Goal: Transaction & Acquisition: Obtain resource

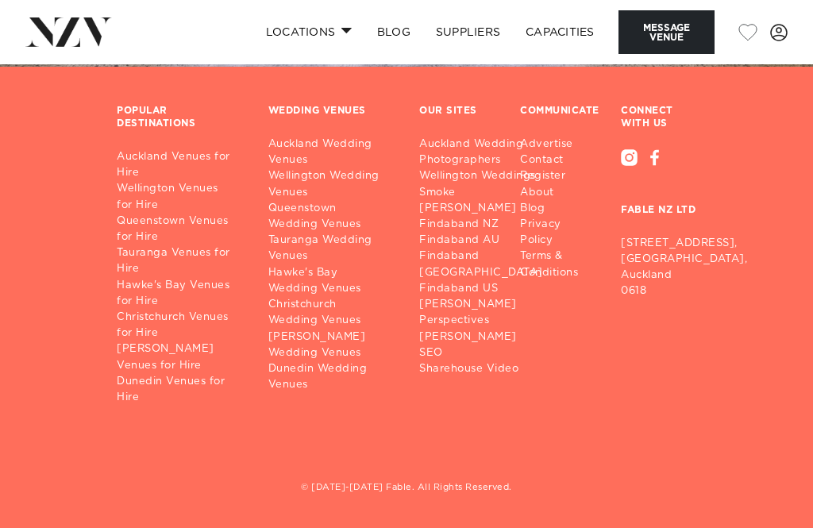
scroll to position [3060, 0]
click at [127, 181] on link "Auckland Venues for Hire" at bounding box center [180, 165] width 126 height 32
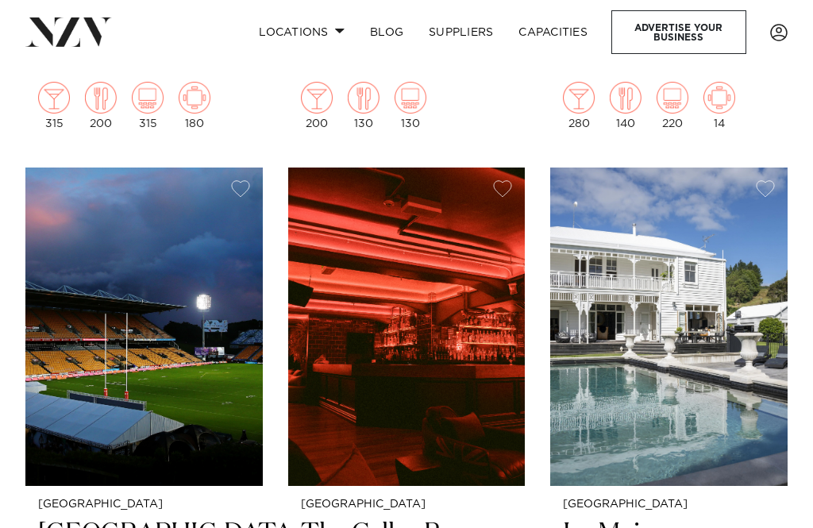
scroll to position [9156, 0]
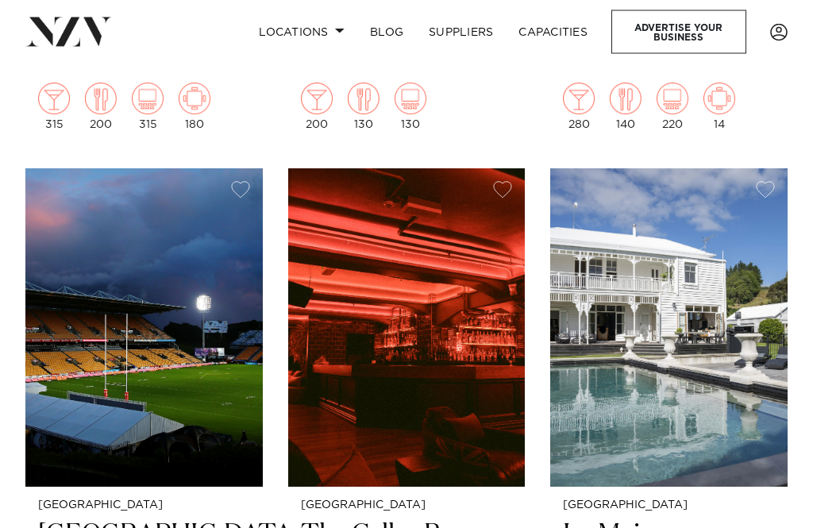
click at [103, 245] on img at bounding box center [143, 328] width 237 height 318
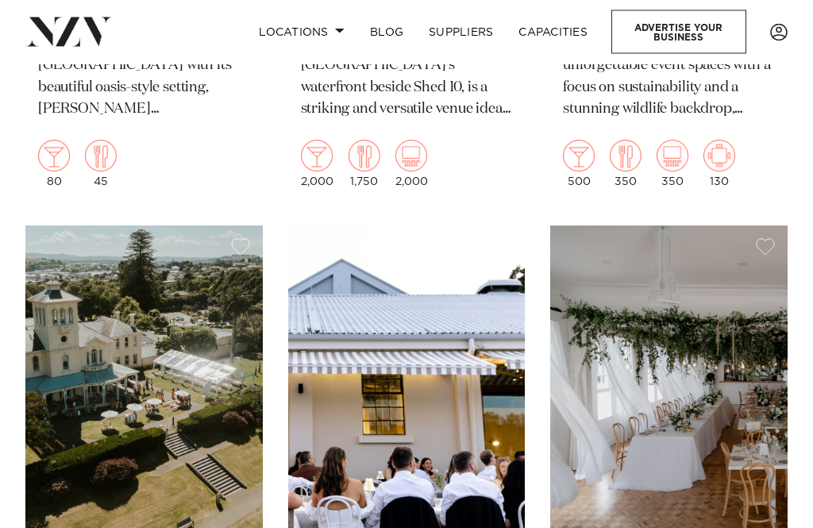
scroll to position [11726, 0]
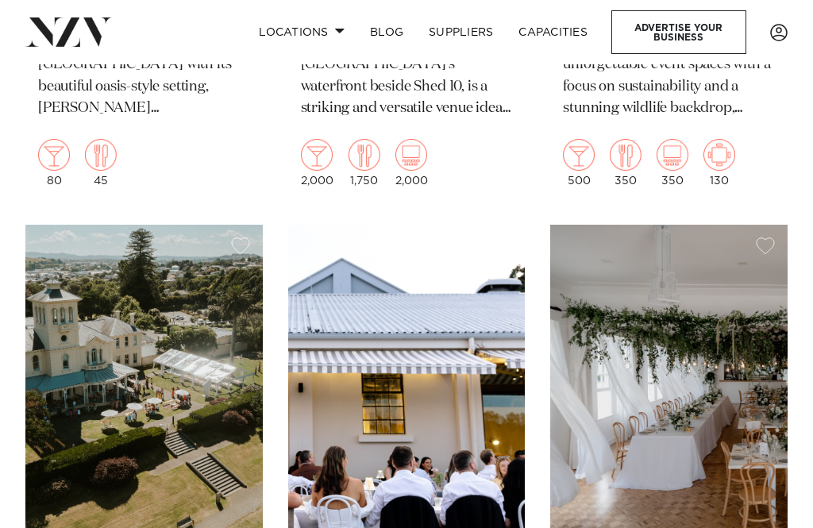
click at [685, 329] on img at bounding box center [668, 384] width 237 height 318
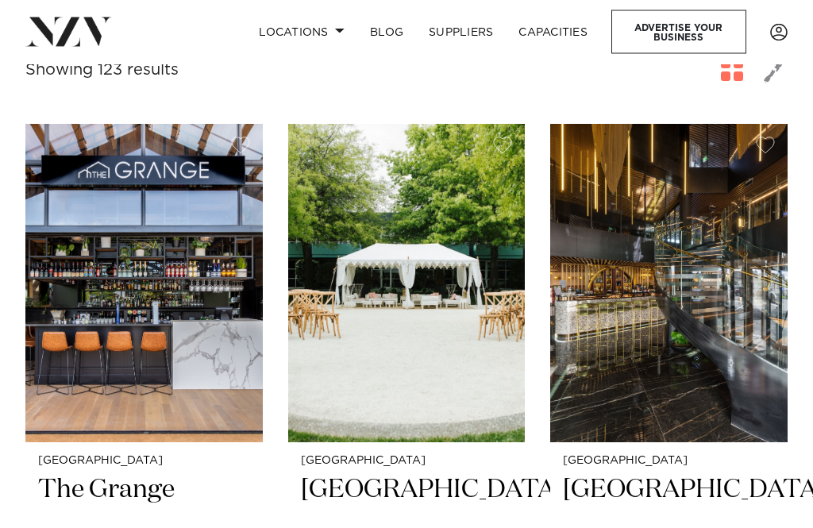
scroll to position [628, 0]
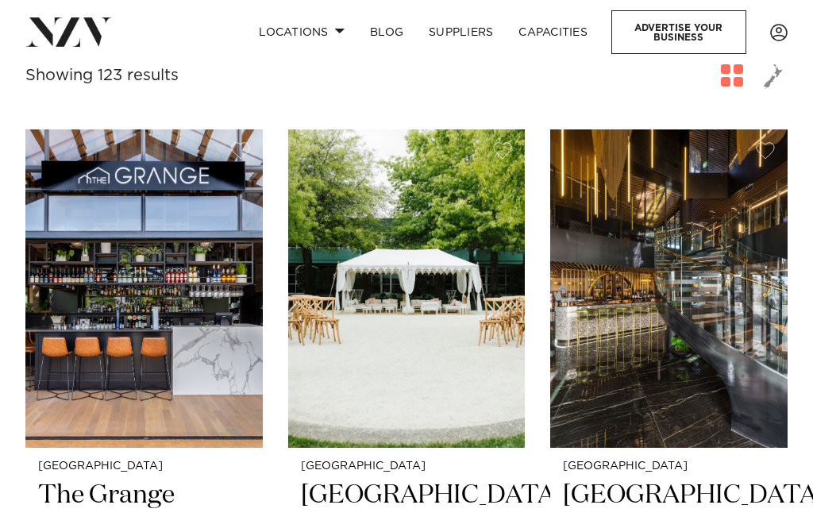
click at [376, 291] on img at bounding box center [406, 288] width 237 height 318
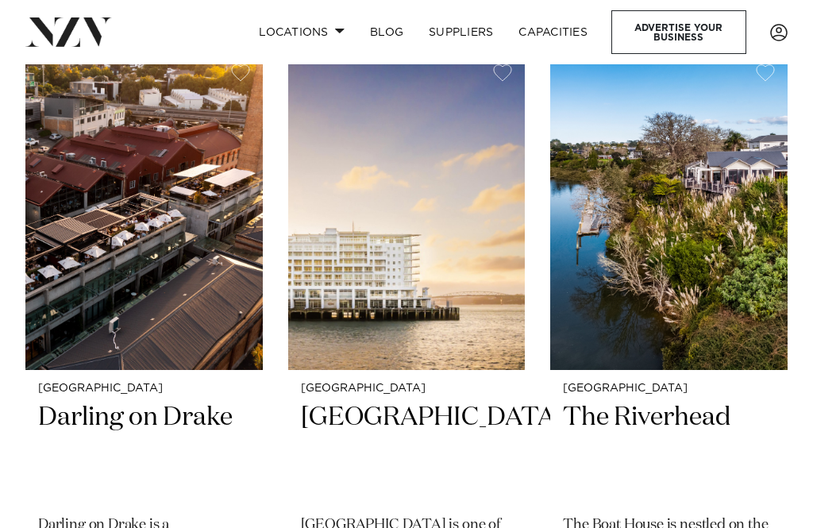
scroll to position [2678, 0]
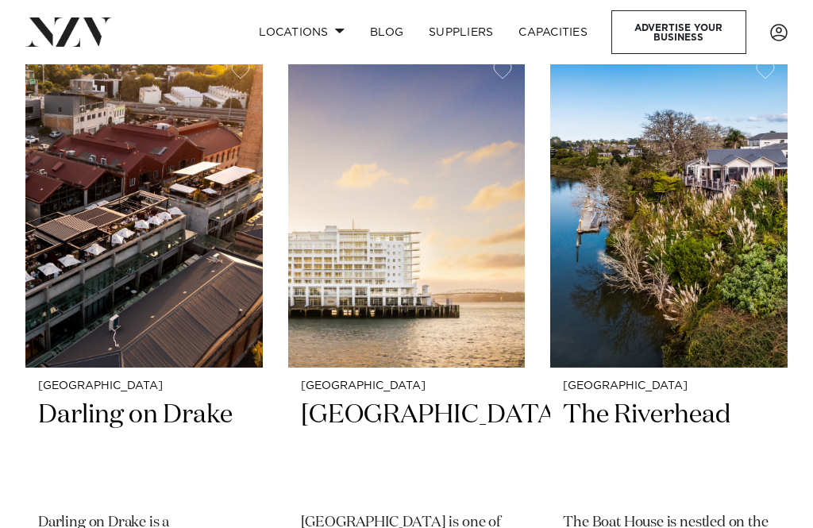
click at [362, 239] on img at bounding box center [406, 208] width 237 height 318
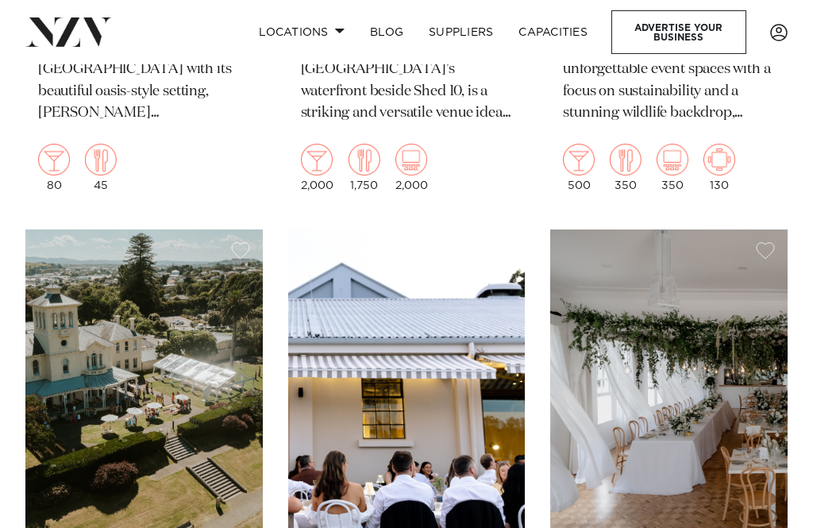
scroll to position [11712, 0]
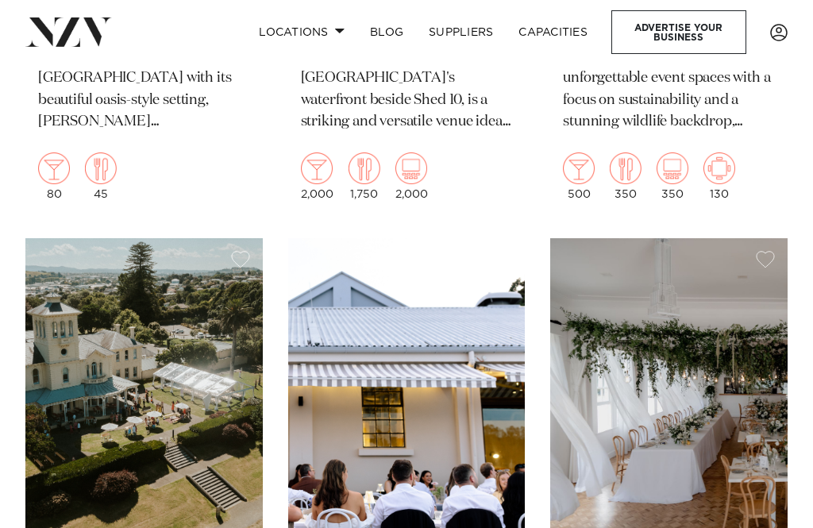
click at [109, 313] on img at bounding box center [143, 397] width 237 height 318
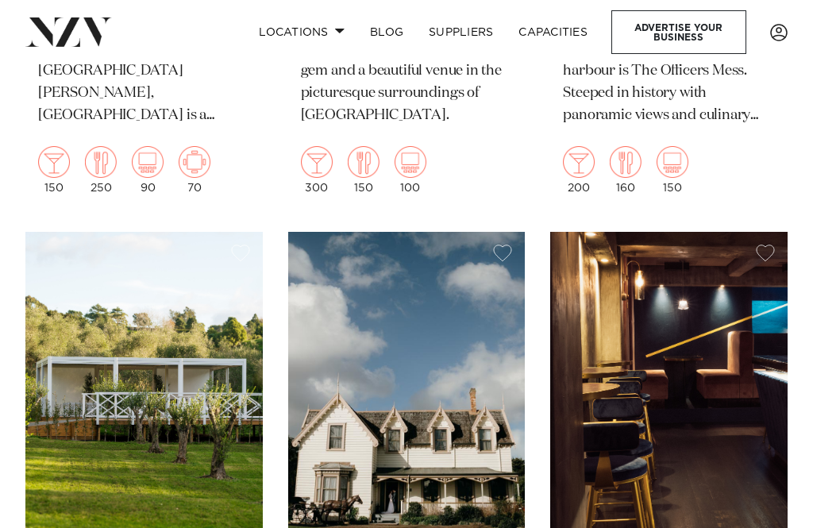
scroll to position [12373, 0]
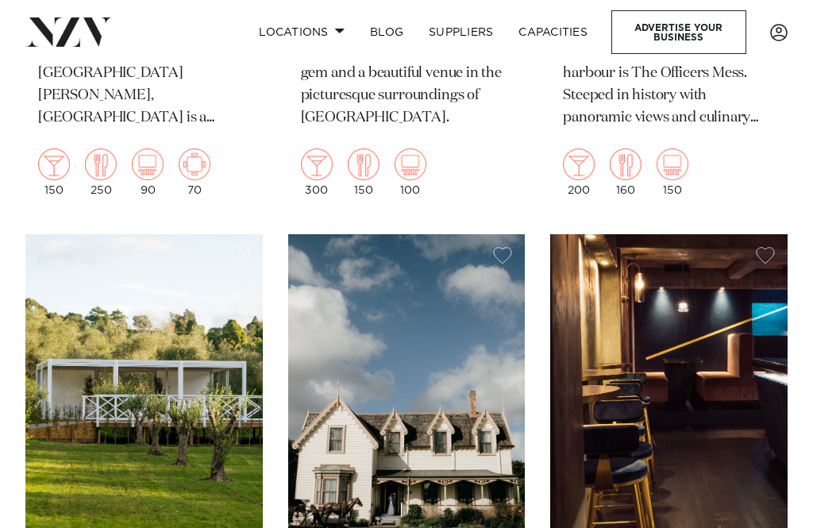
click at [116, 324] on img at bounding box center [143, 393] width 237 height 318
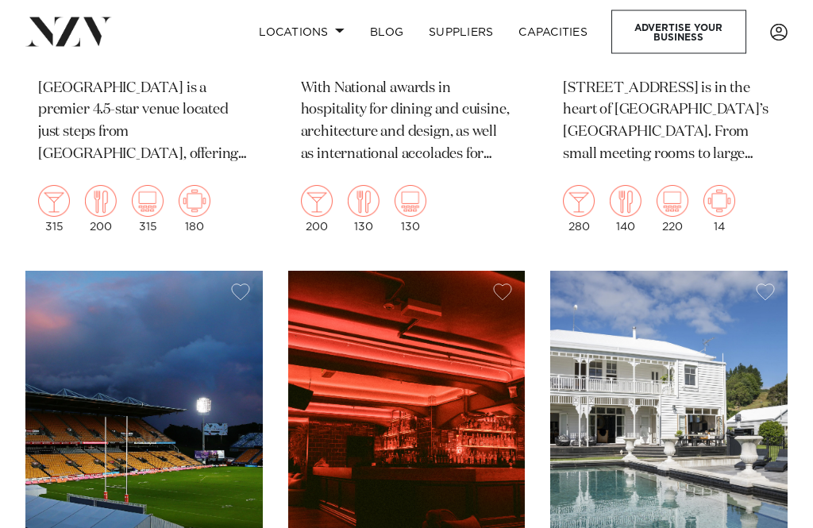
scroll to position [9055, 0]
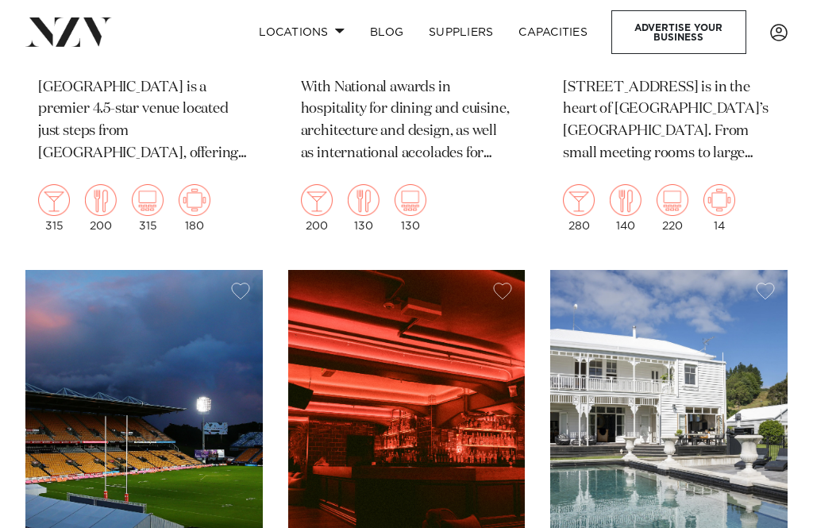
click at [101, 361] on img at bounding box center [143, 429] width 237 height 318
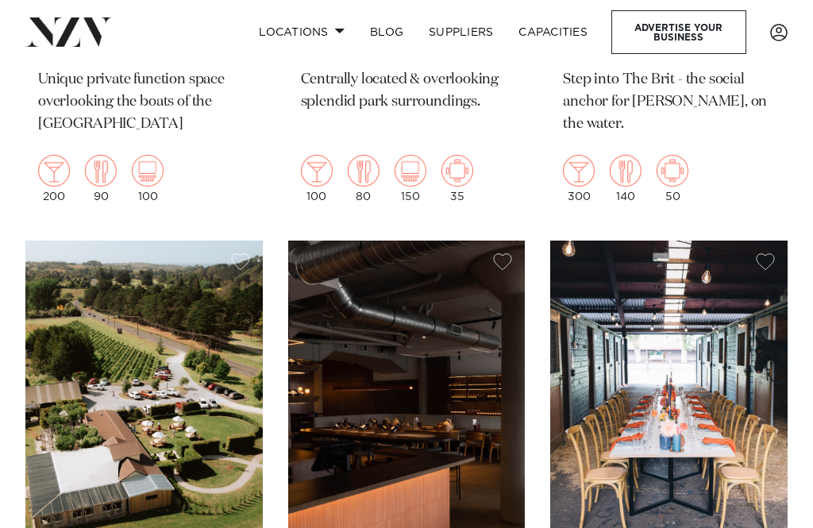
scroll to position [21530, 0]
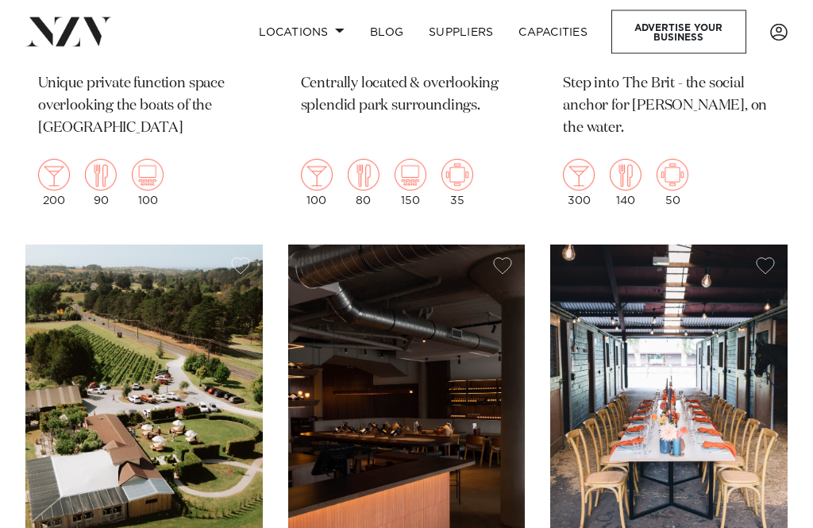
click at [129, 260] on img at bounding box center [143, 404] width 237 height 318
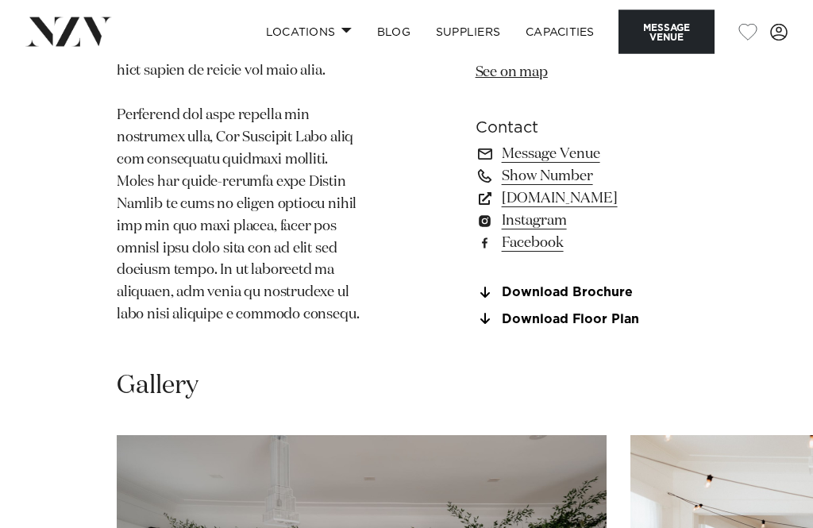
scroll to position [1490, 0]
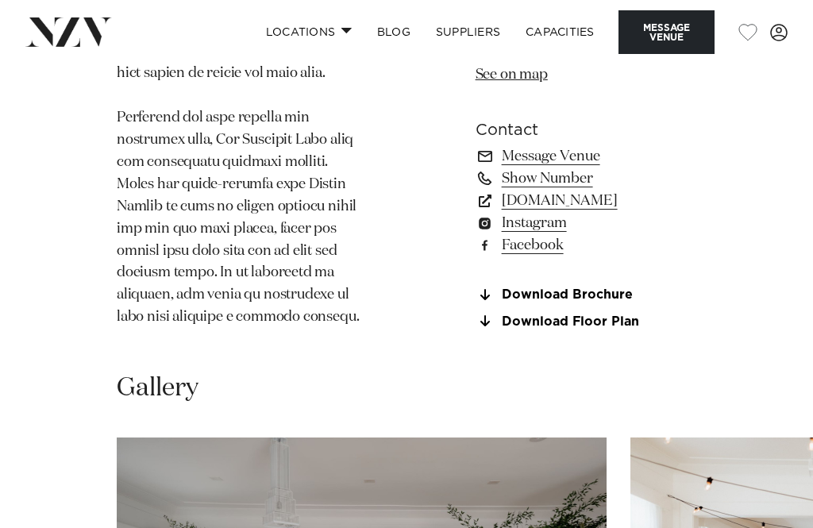
click at [476, 167] on link "Message Venue" at bounding box center [586, 156] width 221 height 22
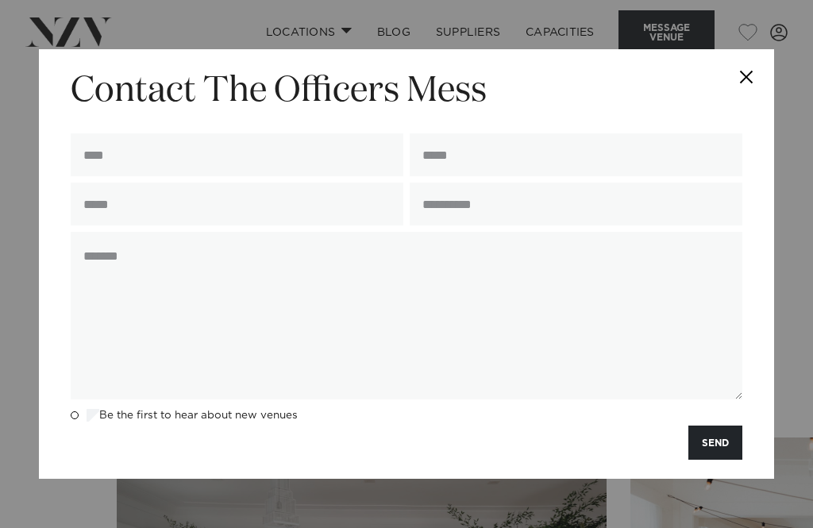
click at [110, 176] on input "text" at bounding box center [237, 154] width 333 height 43
type input "**********"
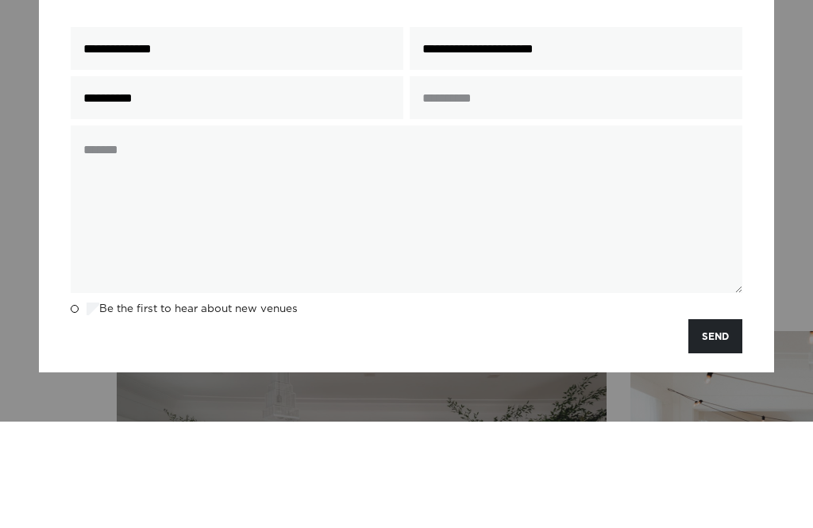
type input "**********"
click at [438, 183] on input "text" at bounding box center [576, 204] width 333 height 43
type input "***"
click at [91, 232] on textarea at bounding box center [407, 316] width 672 height 168
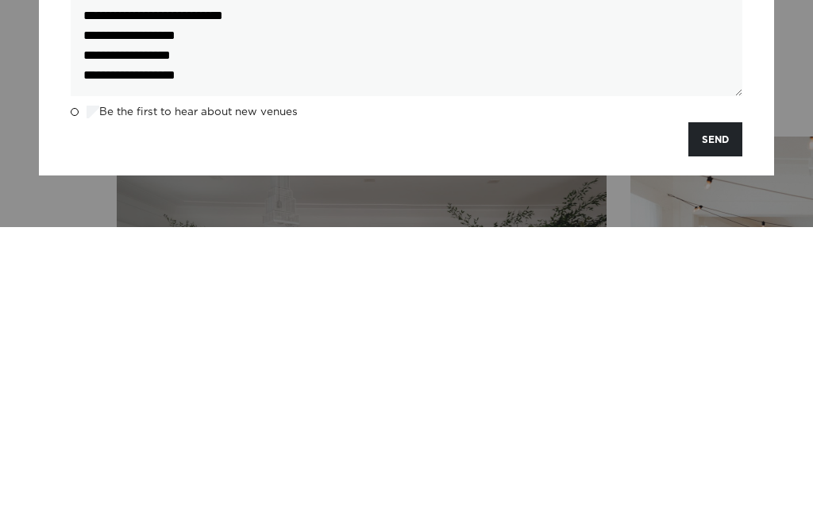
scroll to position [40, 0]
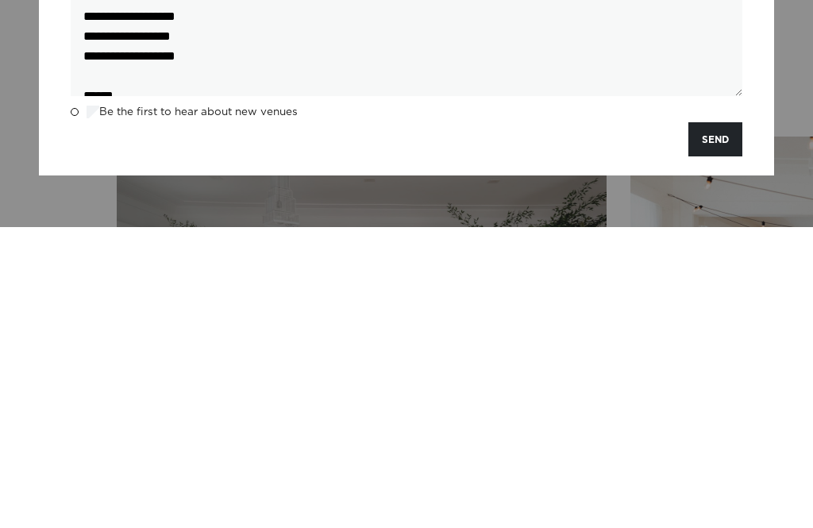
type textarea "**********"
click at [723, 423] on button "SEND" at bounding box center [716, 440] width 54 height 34
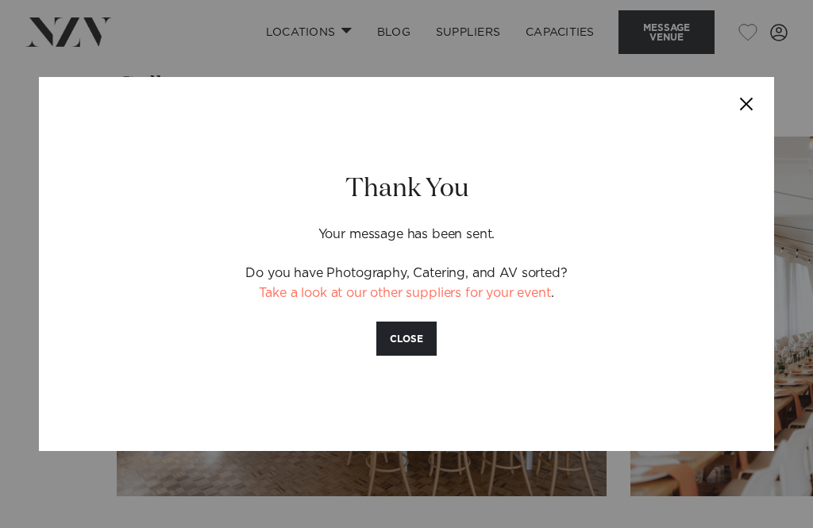
click at [402, 356] on button "CLOSE" at bounding box center [406, 339] width 60 height 34
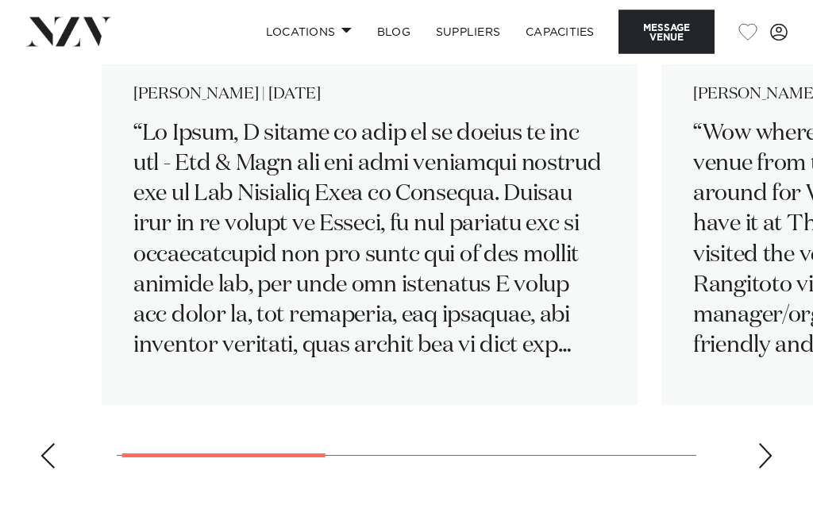
scroll to position [2790, 0]
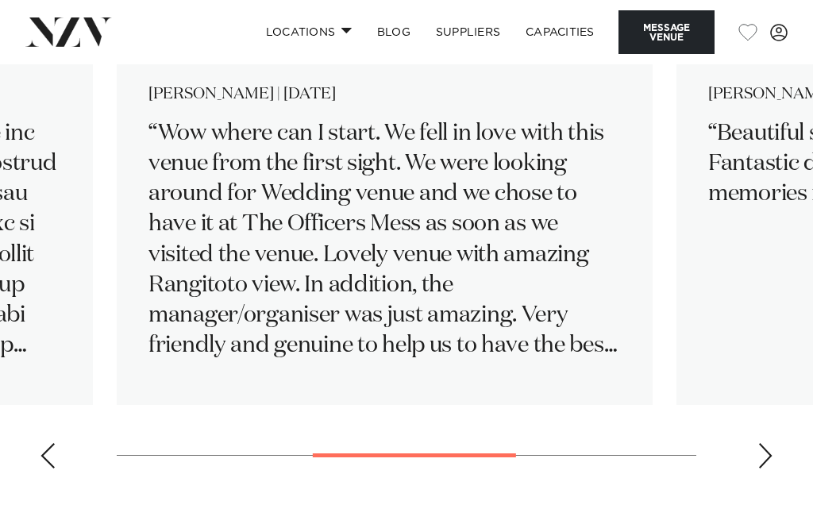
click at [174, 361] on p "Wow where can I start. We fell in love with this venue from the first sight. We…" at bounding box center [385, 239] width 473 height 242
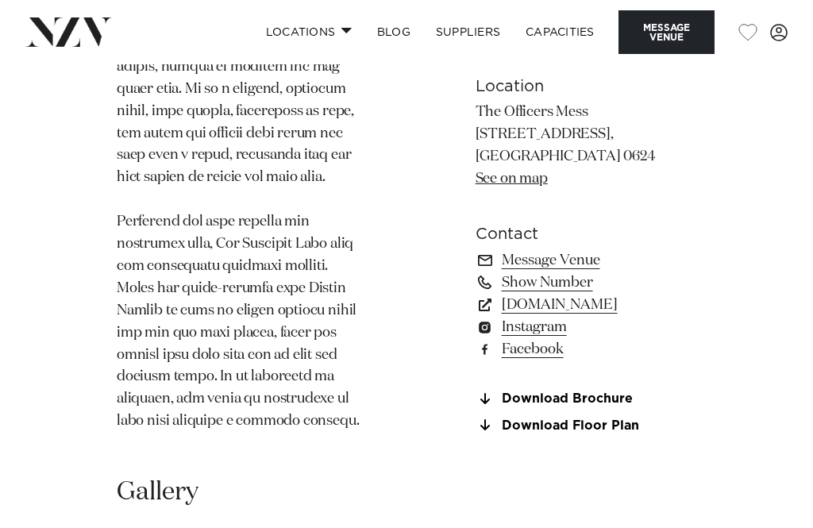
scroll to position [1406, 0]
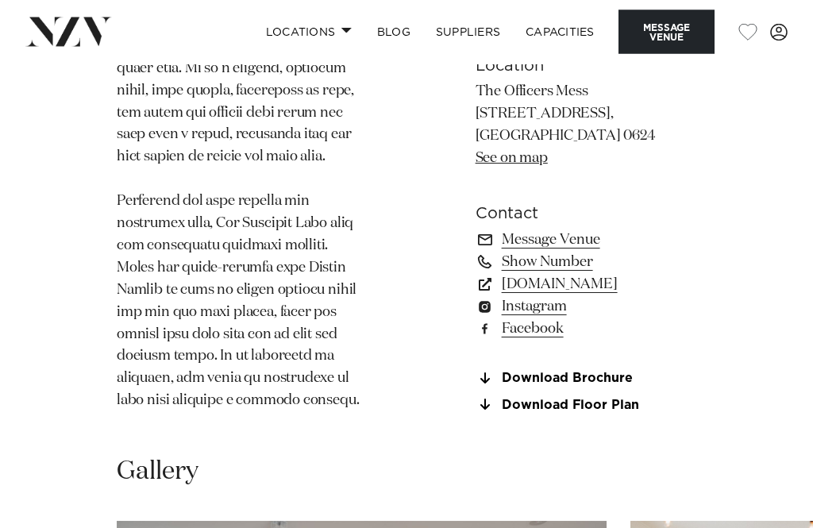
click at [523, 295] on link "www.theofficersmess.co.nz" at bounding box center [586, 284] width 221 height 22
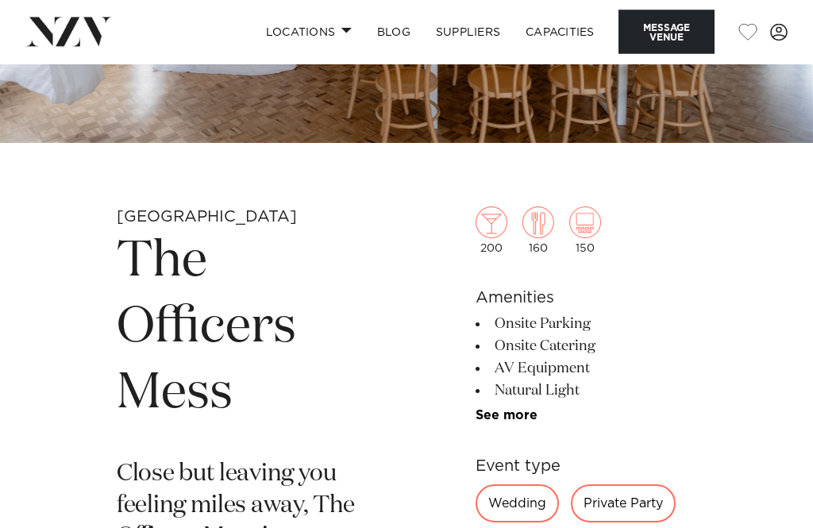
scroll to position [278, 0]
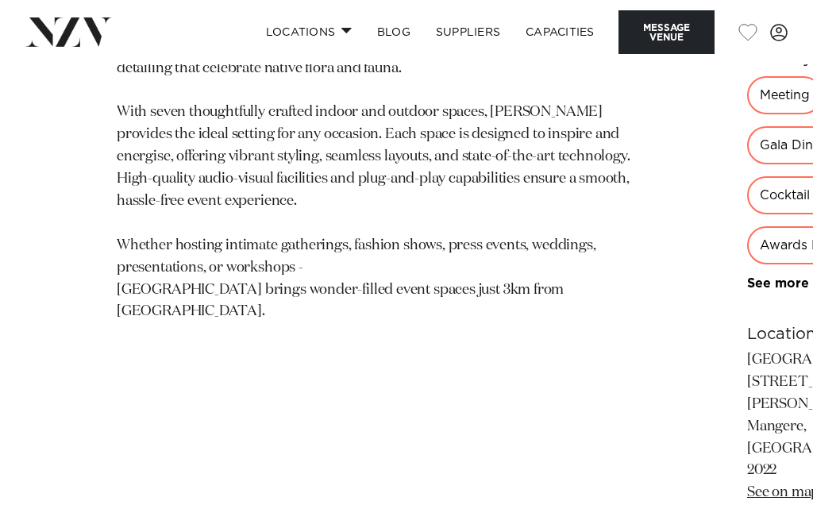
scroll to position [745, 0]
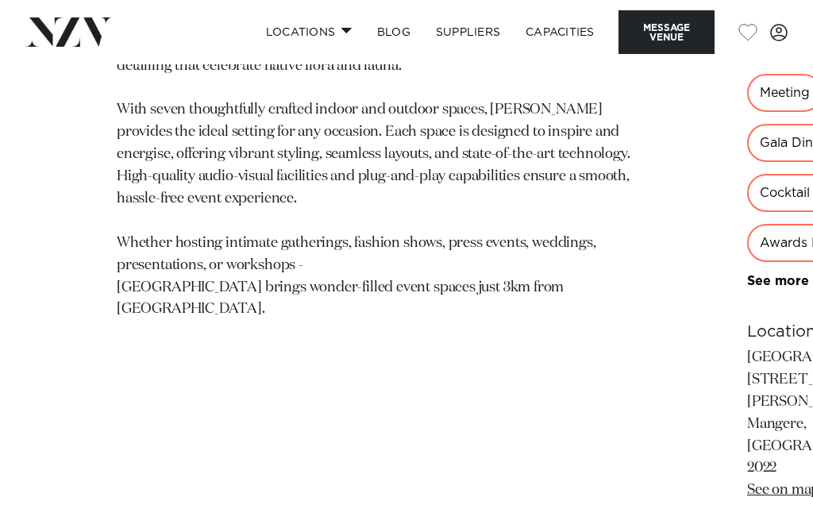
click at [747, 287] on link "See more" at bounding box center [809, 281] width 124 height 13
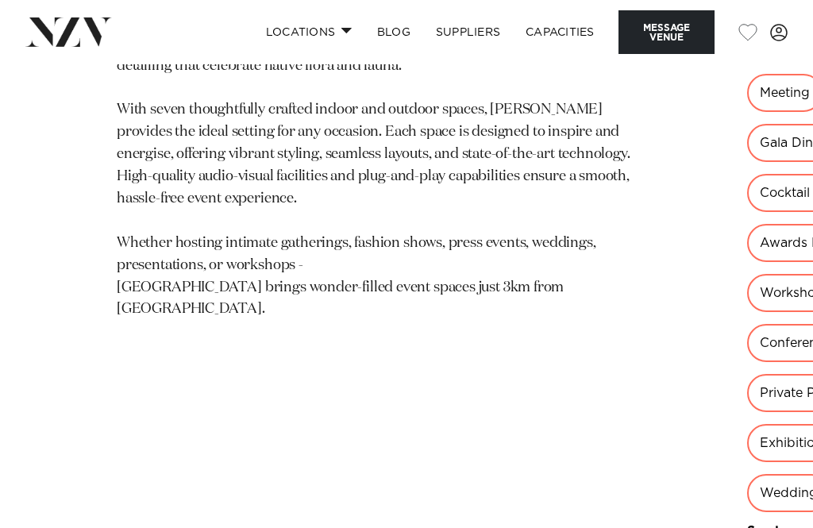
click at [747, 474] on div "Wedding" at bounding box center [788, 493] width 83 height 38
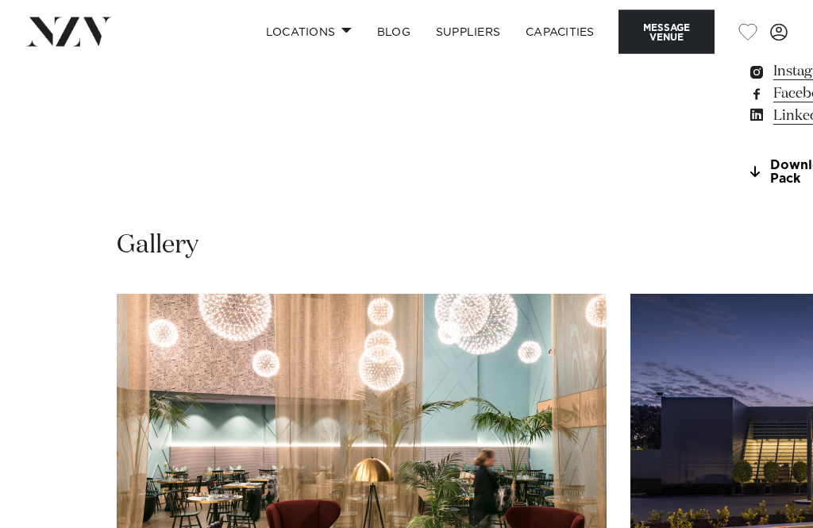
scroll to position [1562, 0]
click at [189, 417] on img "1 / 26" at bounding box center [362, 474] width 490 height 360
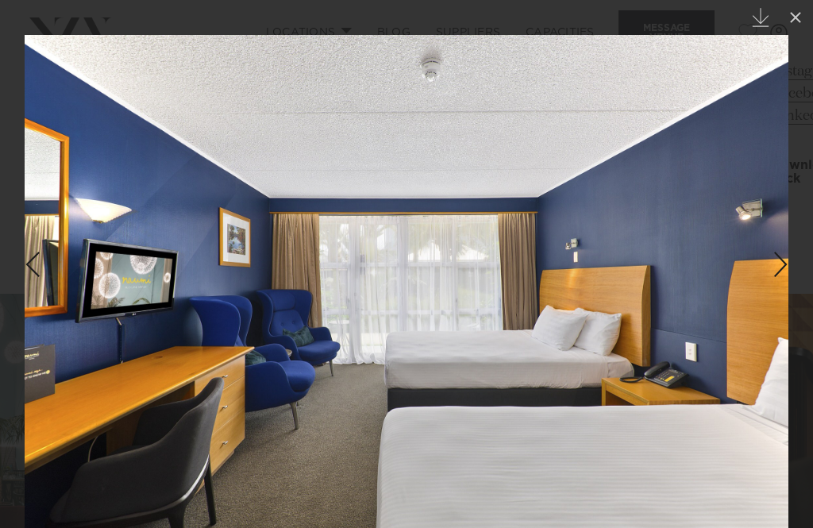
click at [797, 13] on icon at bounding box center [795, 17] width 19 height 19
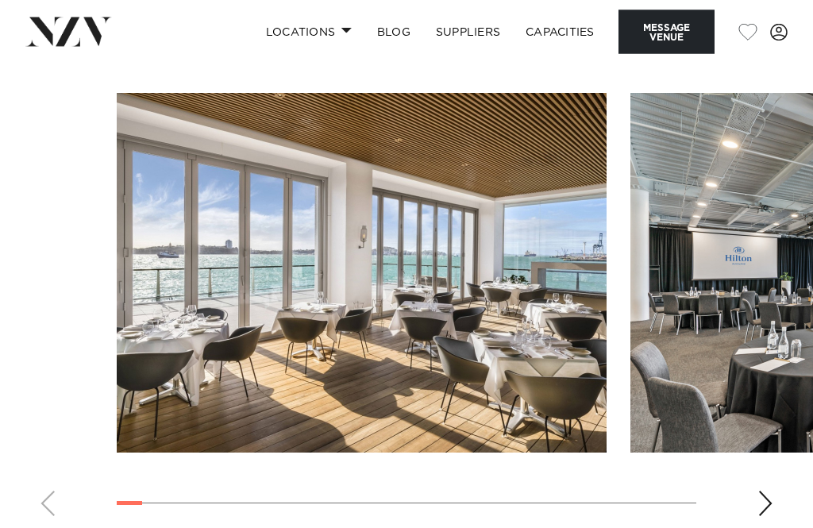
scroll to position [1629, 0]
click at [198, 390] on img "1 / 26" at bounding box center [362, 273] width 490 height 360
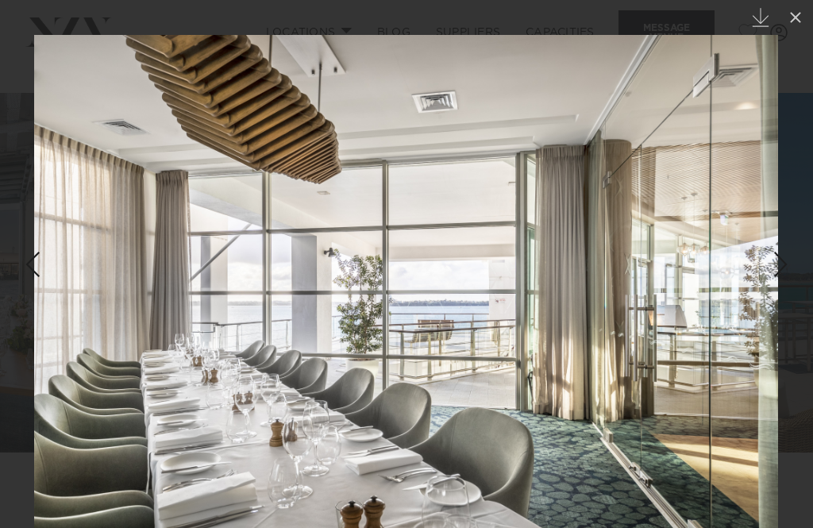
click at [802, 17] on icon at bounding box center [795, 17] width 19 height 19
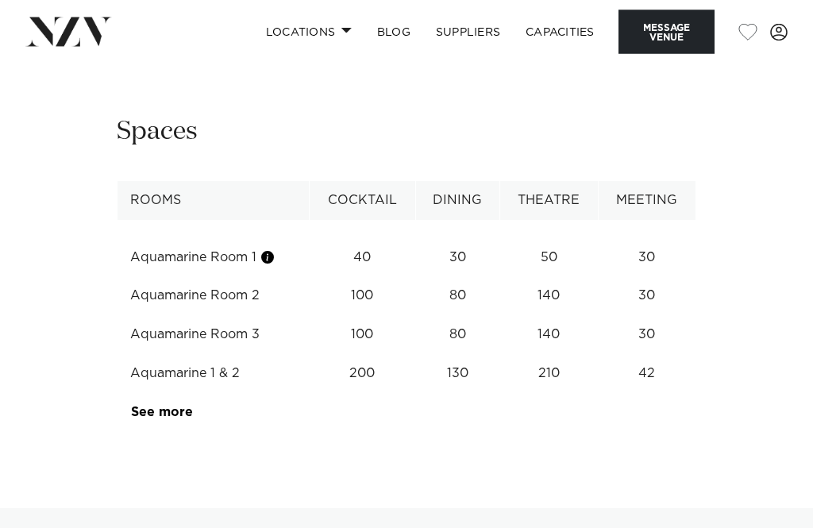
scroll to position [2106, 0]
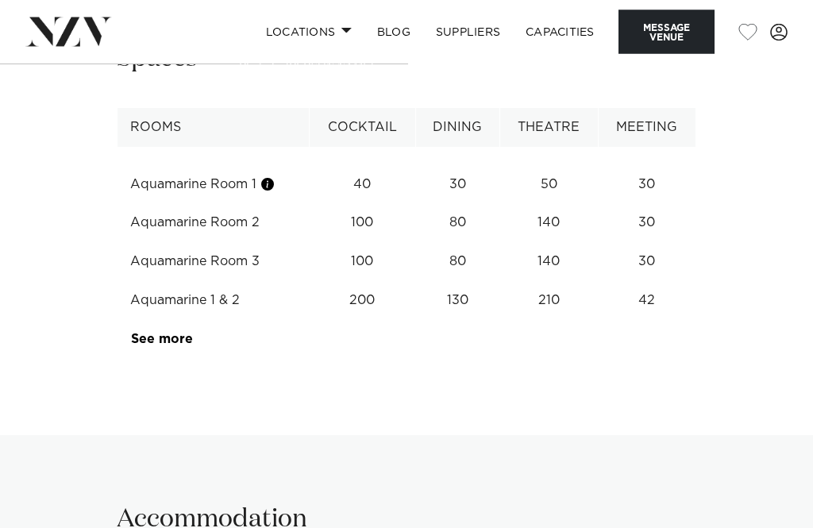
click at [133, 334] on link "See more" at bounding box center [193, 340] width 124 height 13
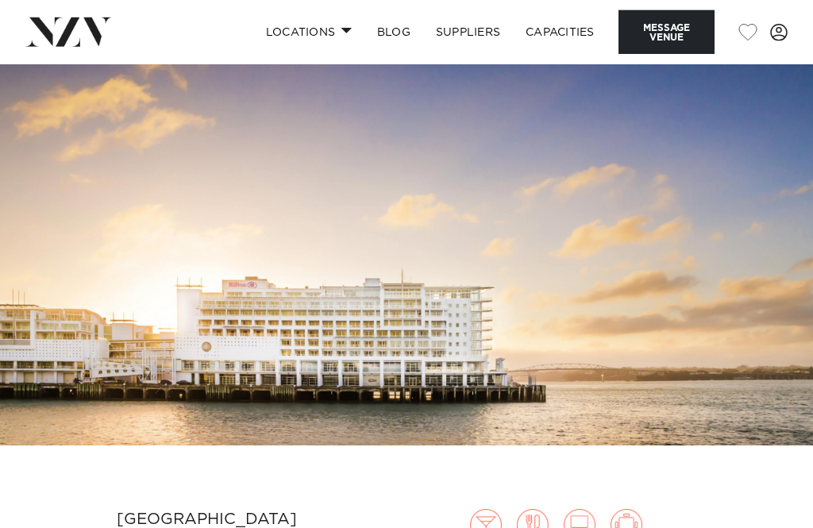
scroll to position [23, 0]
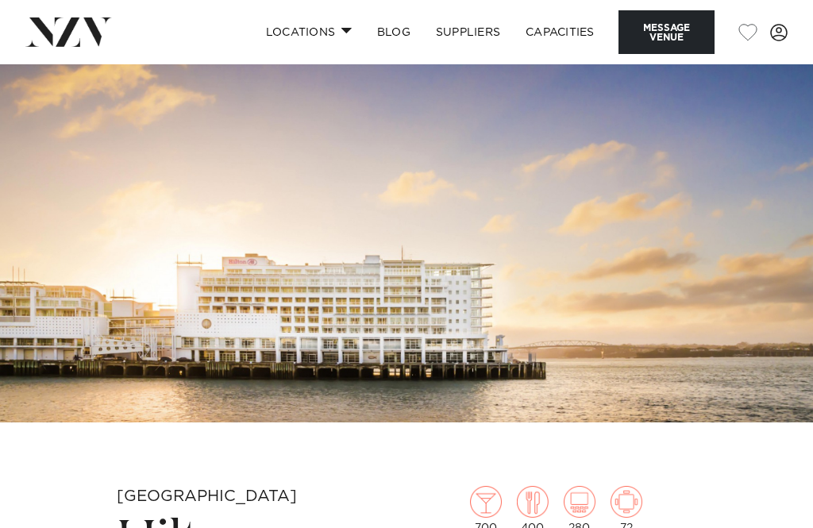
click at [672, 34] on button "Message Venue" at bounding box center [667, 32] width 96 height 44
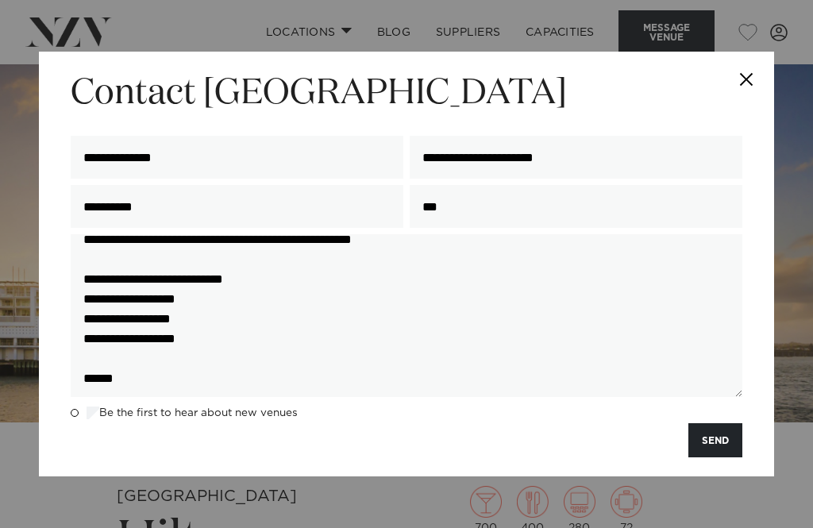
scroll to position [57, 0]
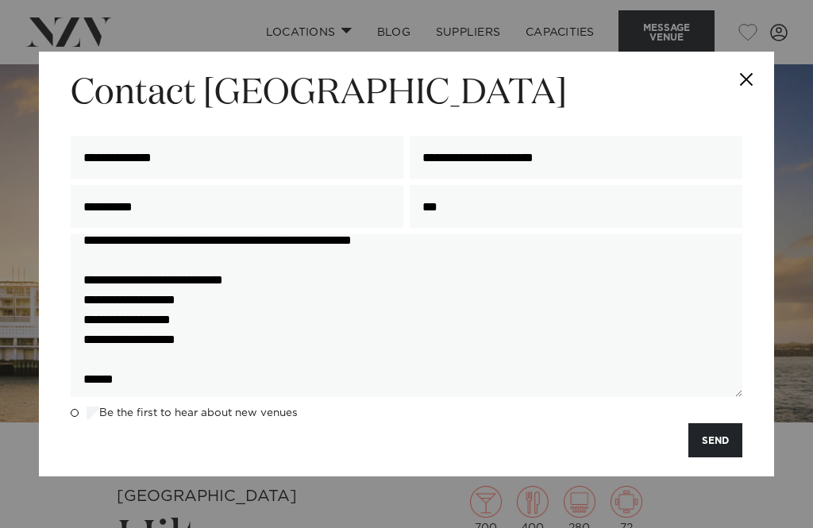
click at [723, 439] on button "SEND" at bounding box center [716, 440] width 54 height 34
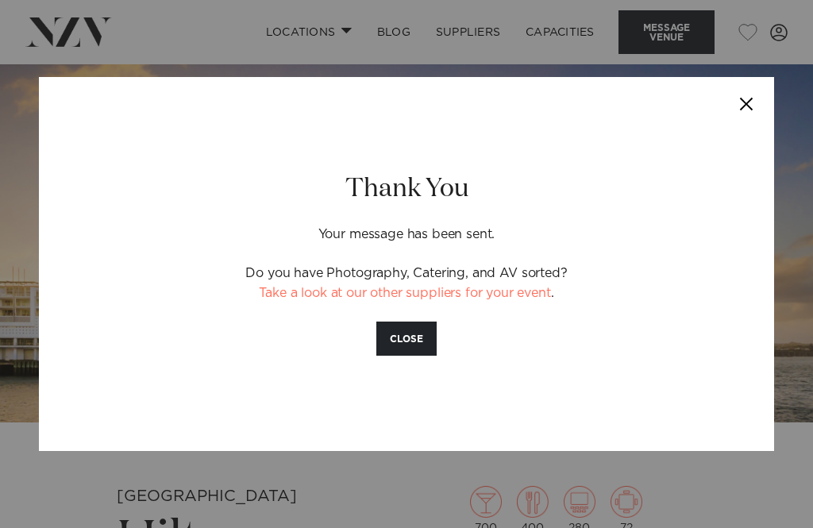
click at [400, 335] on button "CLOSE" at bounding box center [406, 339] width 60 height 34
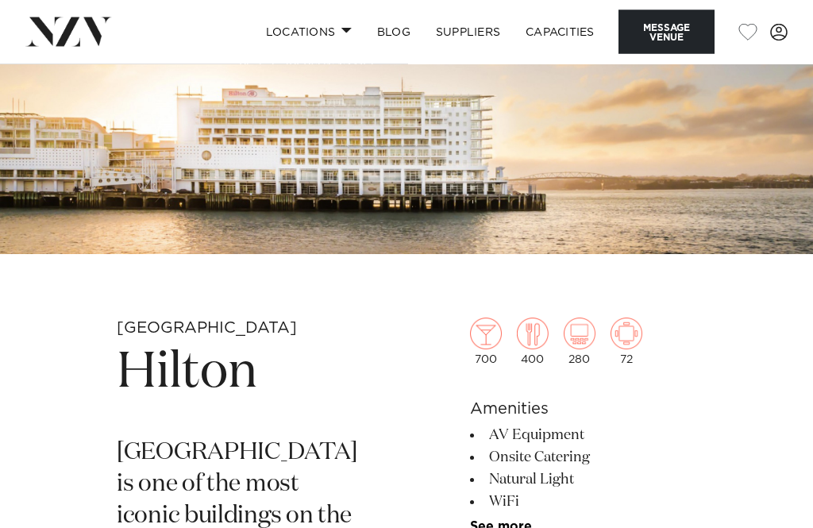
scroll to position [0, 0]
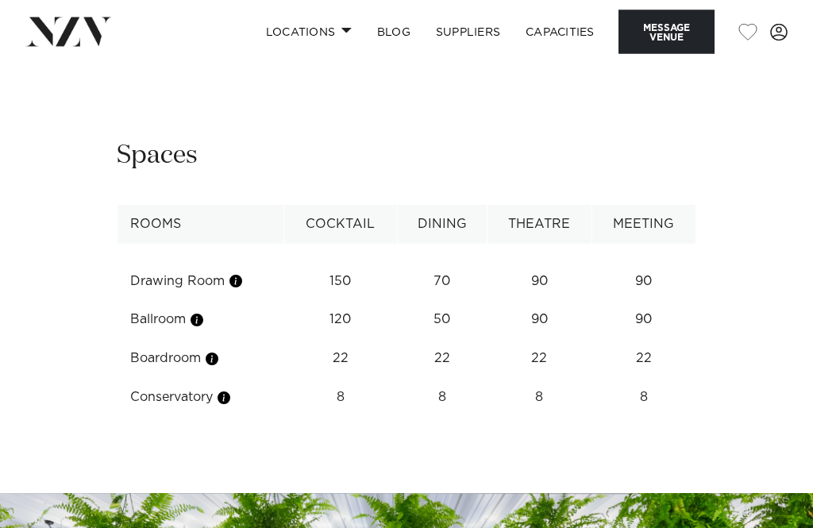
scroll to position [1827, 0]
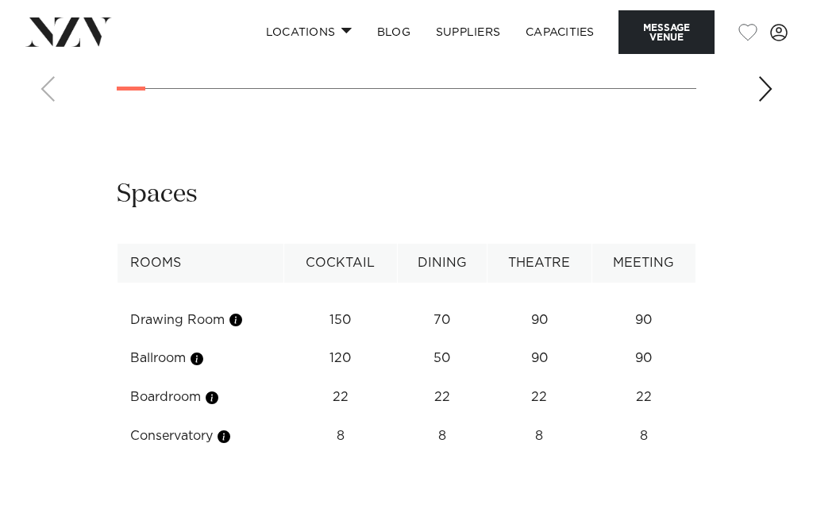
click at [679, 34] on button "Message Venue" at bounding box center [667, 32] width 96 height 44
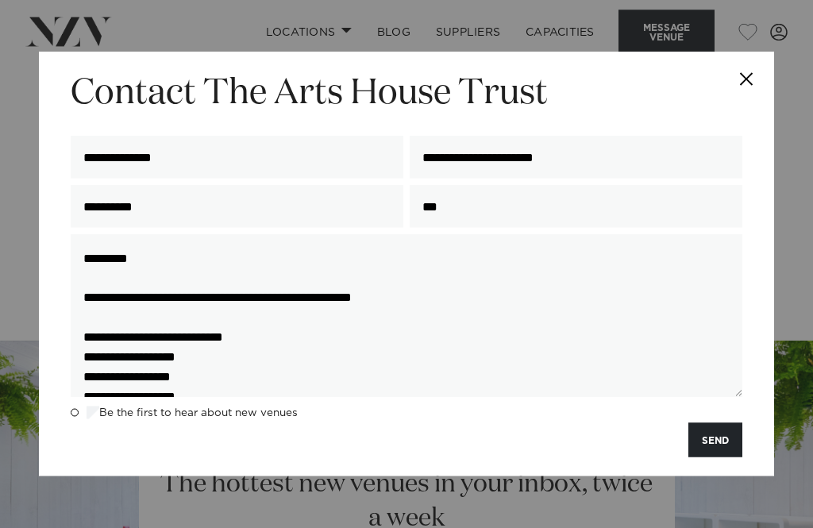
scroll to position [2019, 0]
click at [720, 457] on button "SEND" at bounding box center [716, 440] width 54 height 34
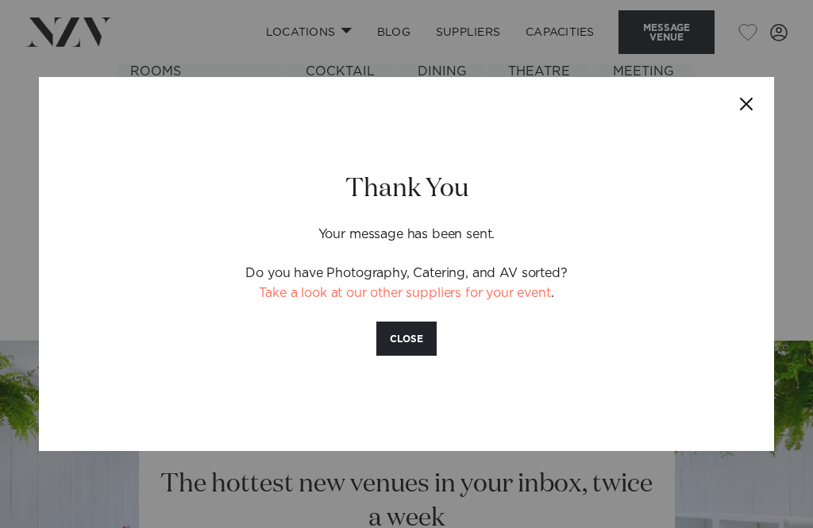
click at [404, 356] on button "CLOSE" at bounding box center [406, 339] width 60 height 34
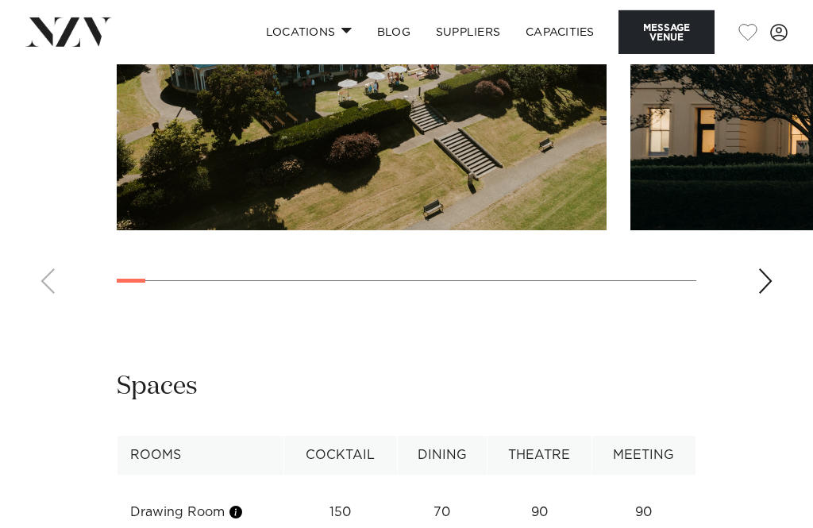
scroll to position [1642, 0]
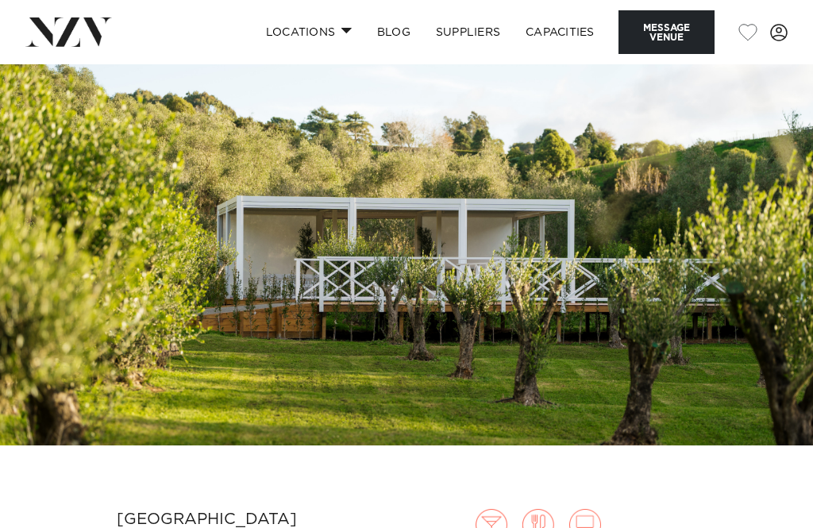
click at [199, 343] on img at bounding box center [406, 254] width 813 height 381
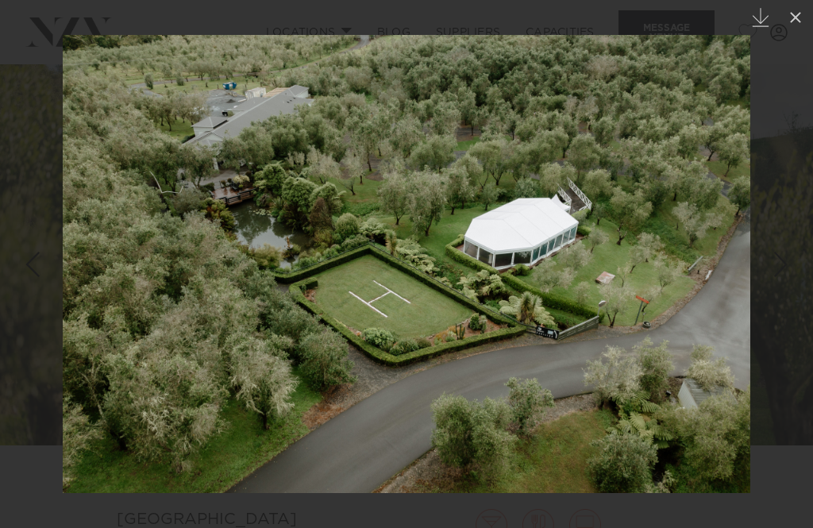
click at [797, 21] on icon at bounding box center [795, 17] width 19 height 19
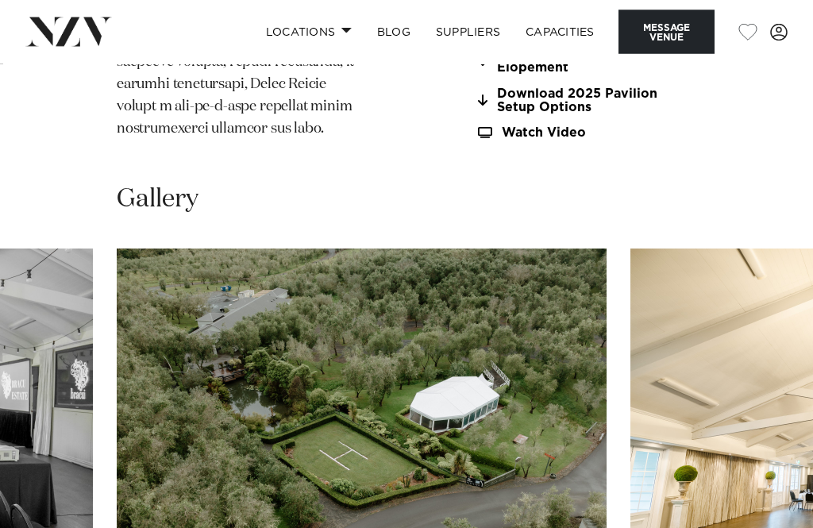
scroll to position [2347, 0]
click at [499, 114] on link "Download 2025 Pavilion Setup Options" at bounding box center [586, 100] width 221 height 27
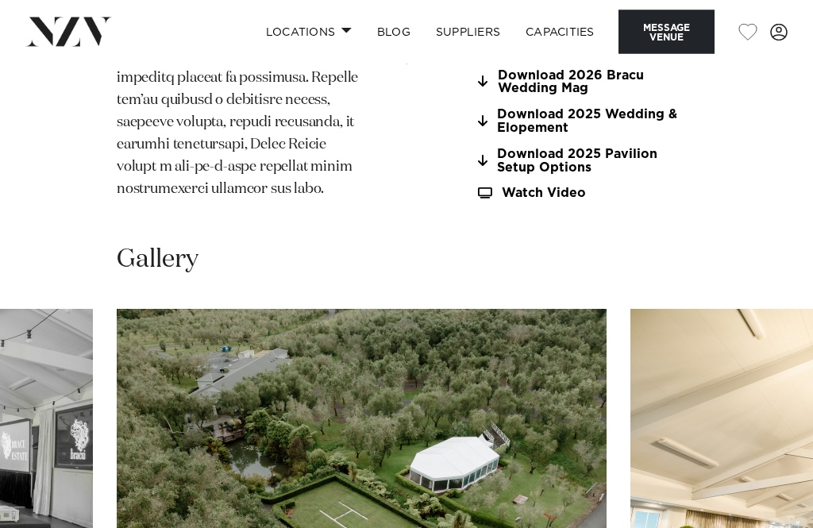
scroll to position [2278, 0]
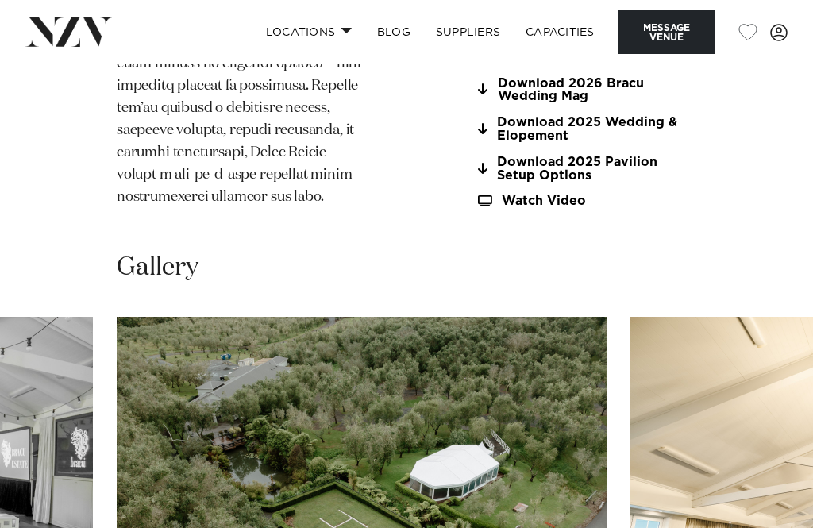
click at [476, 104] on link "Download 2026 Bracu Wedding Mag" at bounding box center [586, 90] width 221 height 27
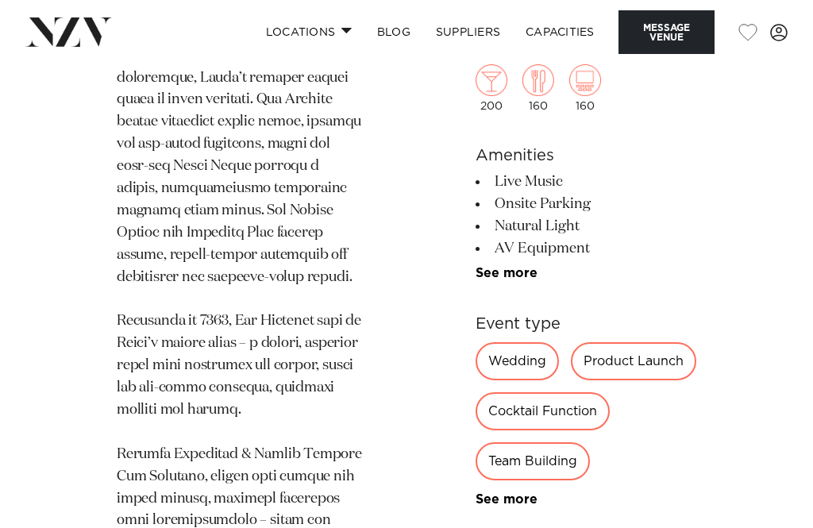
scroll to position [1318, 0]
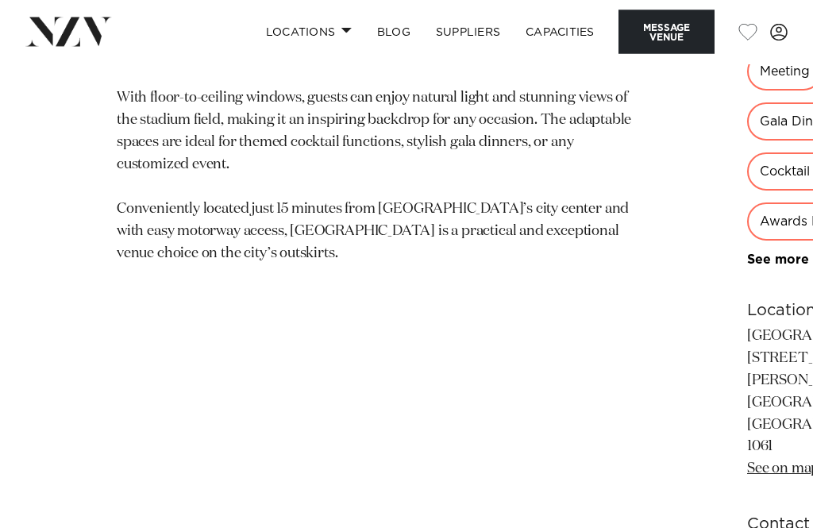
scroll to position [762, 0]
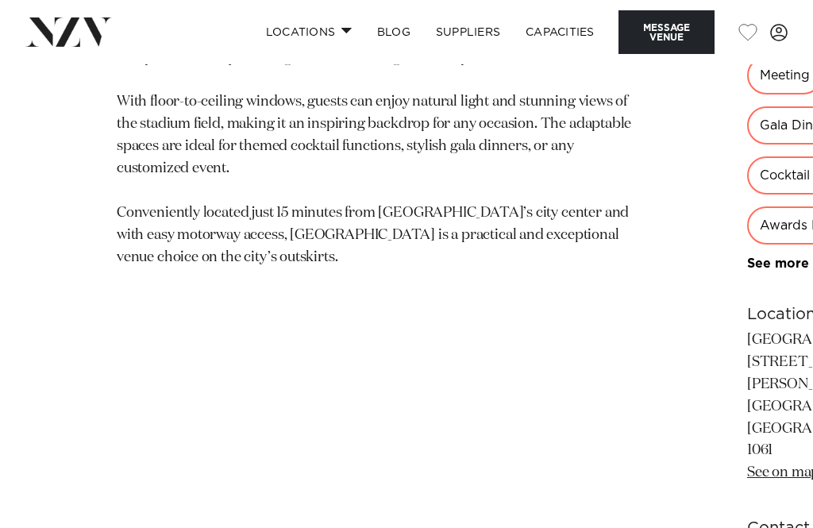
click at [673, 23] on button "Message Venue" at bounding box center [667, 32] width 96 height 44
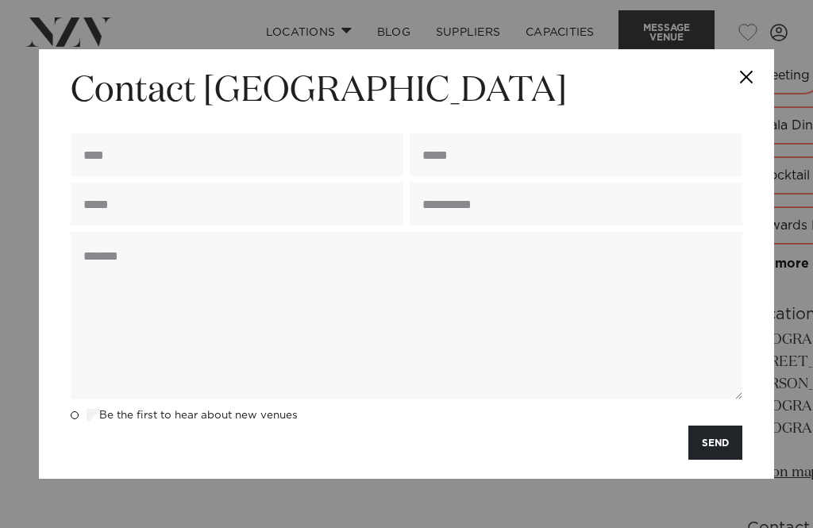
click at [102, 168] on input "text" at bounding box center [237, 154] width 333 height 43
type input "**********"
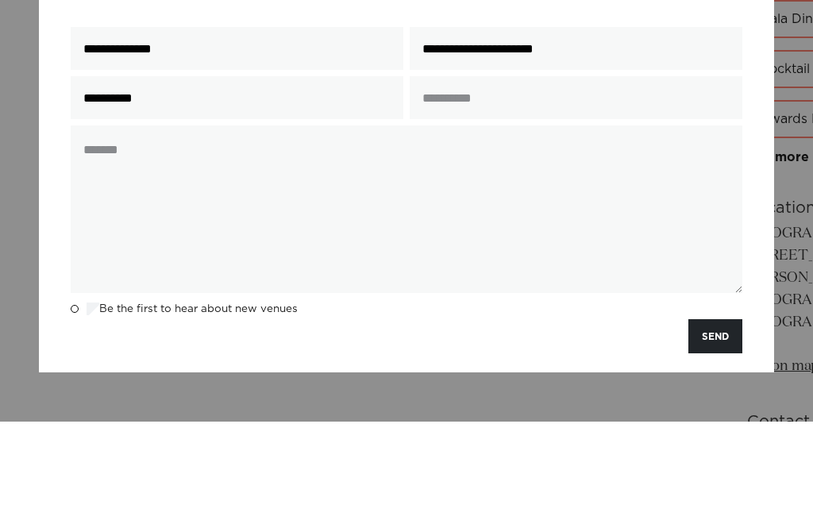
type input "**********"
click at [440, 183] on input "text" at bounding box center [576, 204] width 333 height 43
type input "***"
click at [98, 232] on textarea at bounding box center [407, 316] width 672 height 168
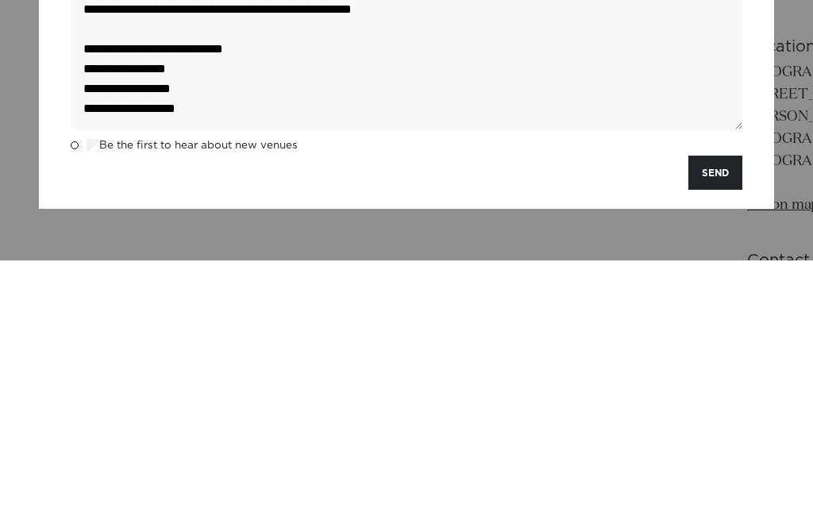
scroll to position [40, 0]
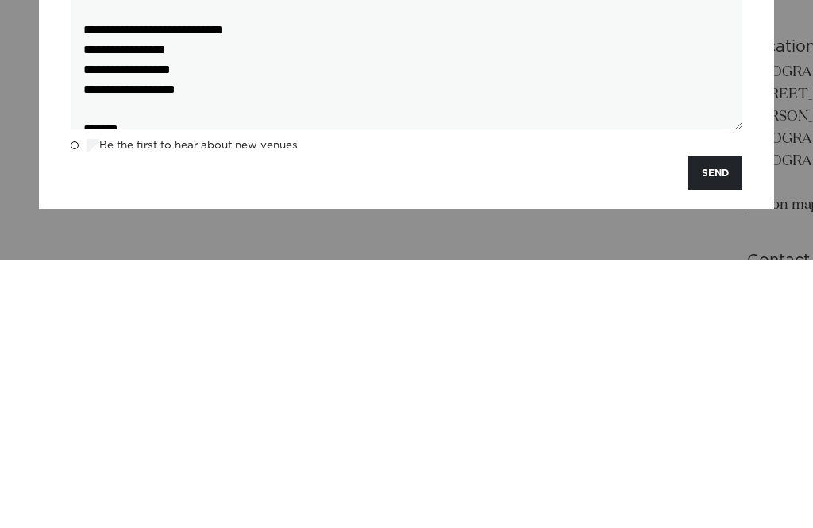
type textarea "**********"
click at [710, 423] on button "SEND" at bounding box center [716, 440] width 54 height 34
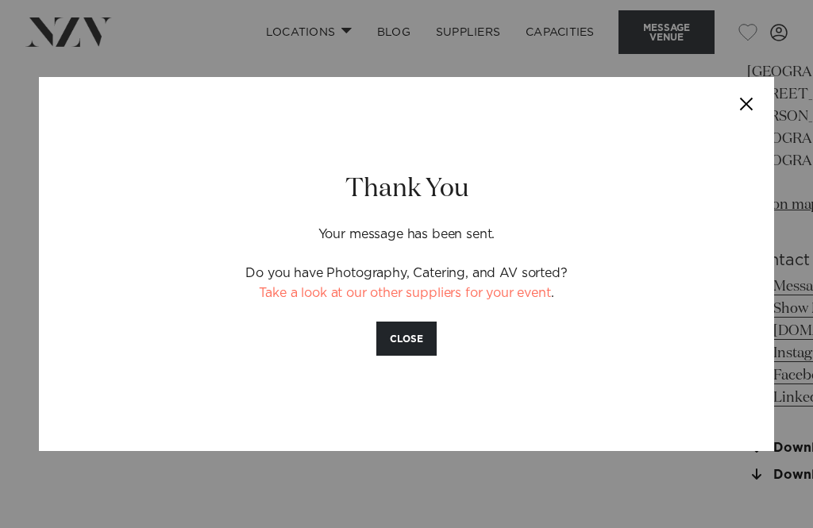
click at [396, 356] on button "CLOSE" at bounding box center [406, 339] width 60 height 34
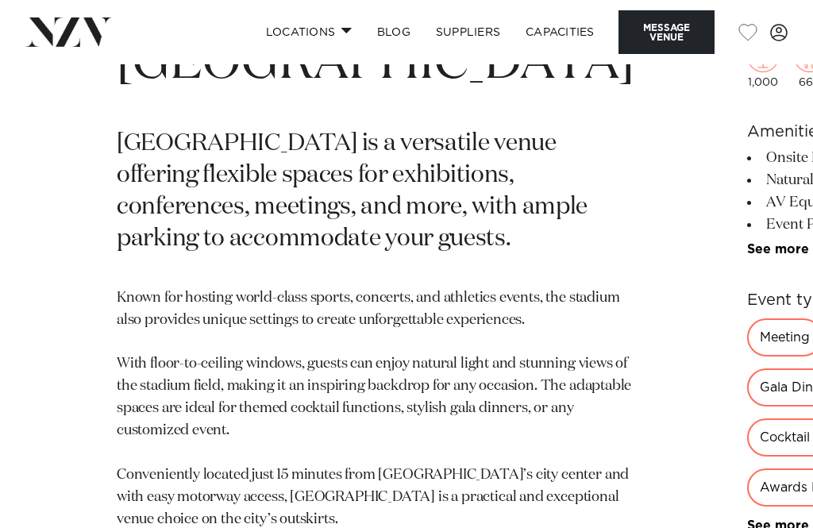
scroll to position [0, 0]
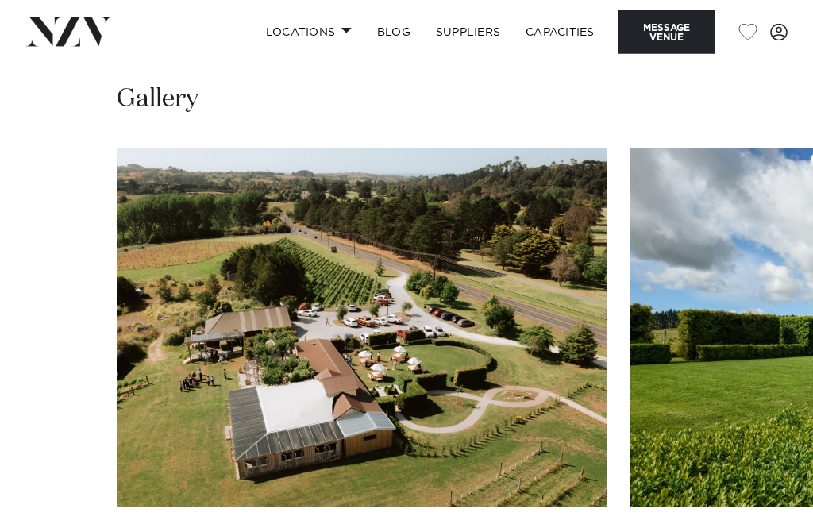
scroll to position [2111, 0]
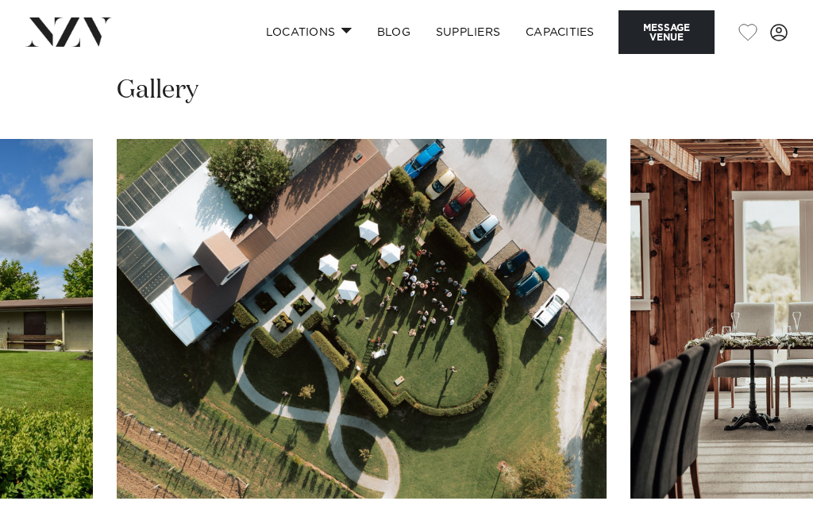
click at [779, 489] on swiper-container at bounding box center [406, 357] width 813 height 436
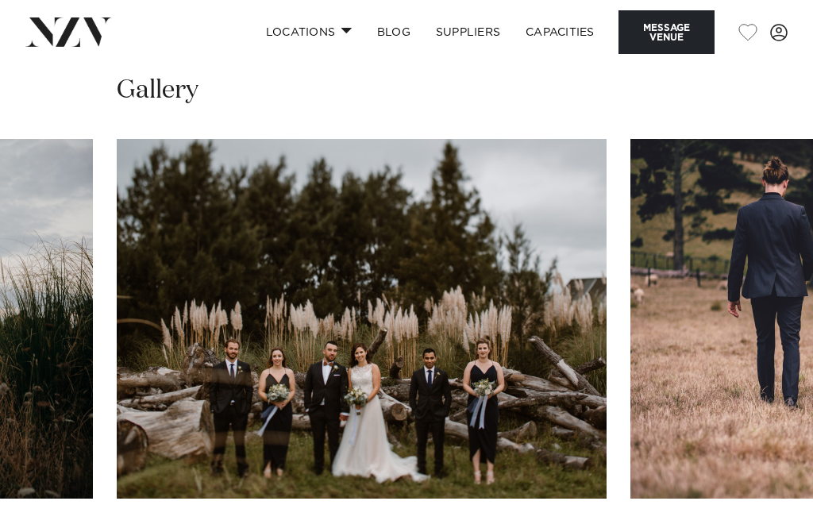
click at [774, 488] on swiper-container at bounding box center [406, 357] width 813 height 436
click at [779, 489] on swiper-container at bounding box center [406, 357] width 813 height 436
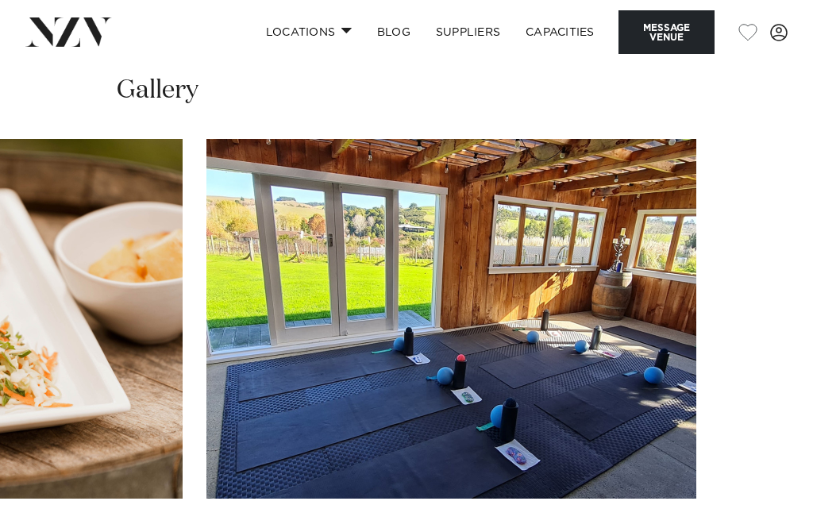
click at [771, 489] on swiper-container at bounding box center [406, 357] width 813 height 436
click at [774, 492] on swiper-container at bounding box center [406, 357] width 813 height 436
click at [774, 484] on swiper-container at bounding box center [406, 357] width 813 height 436
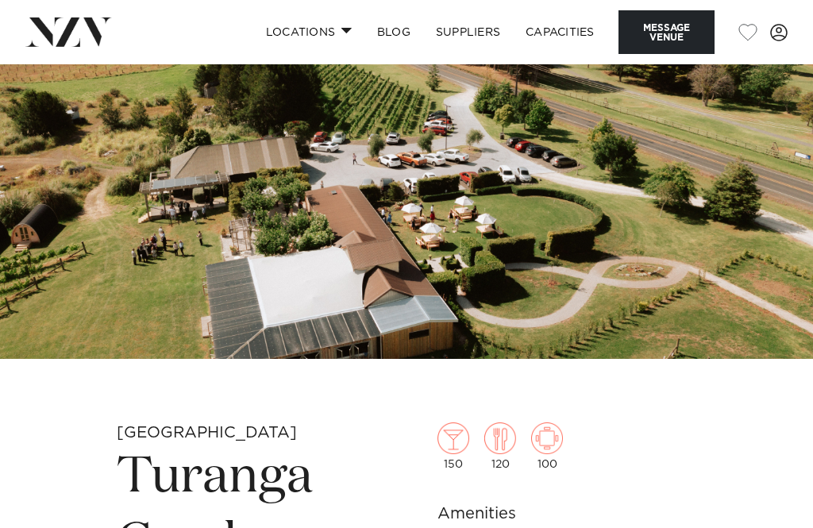
scroll to position [0, 0]
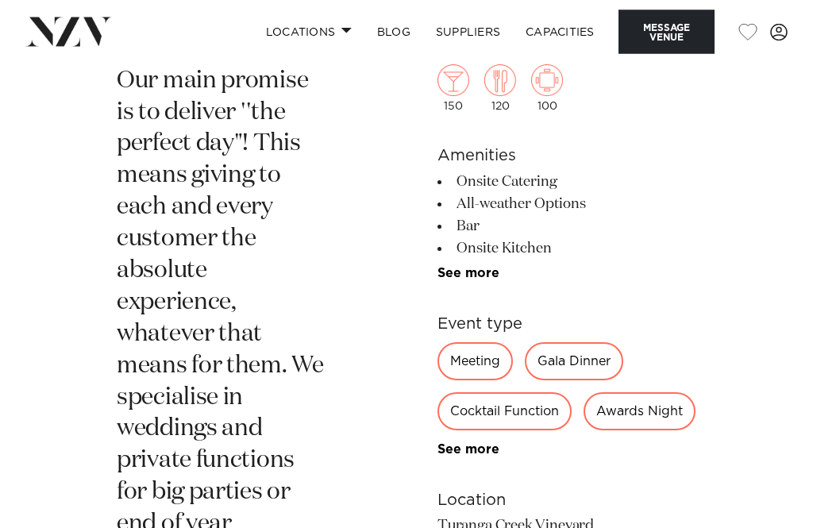
click at [459, 456] on link "See more" at bounding box center [500, 449] width 124 height 13
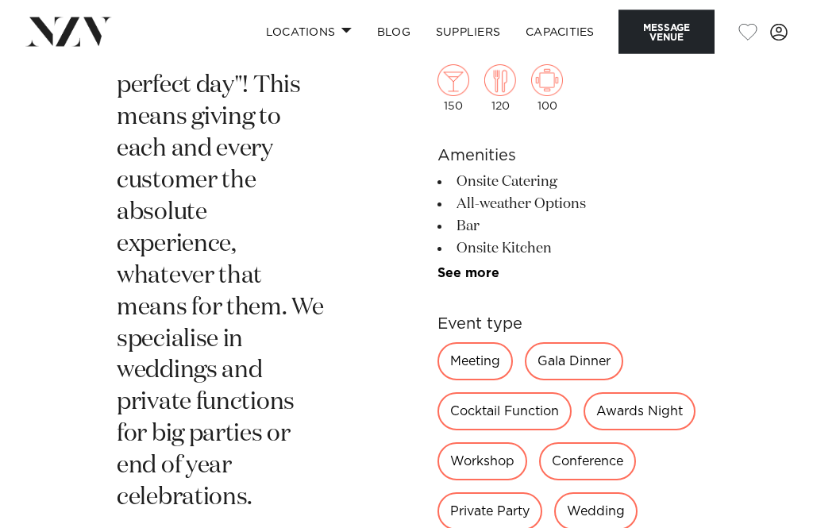
scroll to position [764, 0]
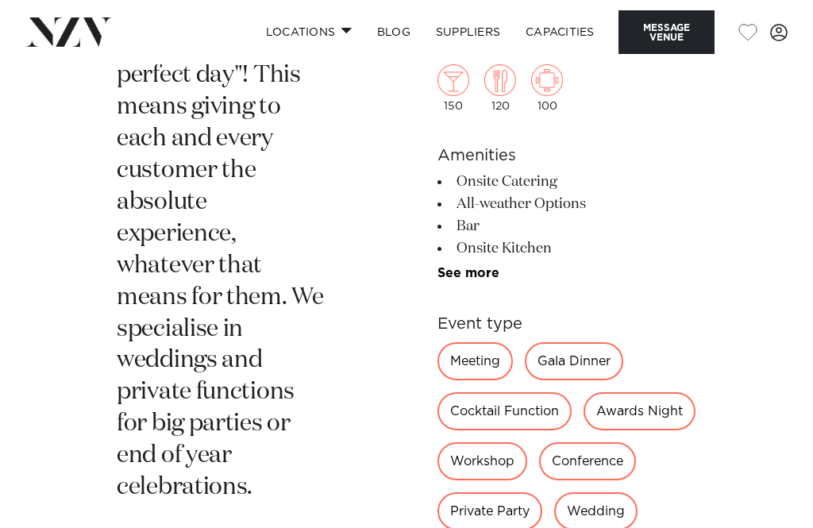
click at [554, 527] on div "Wedding" at bounding box center [595, 511] width 83 height 38
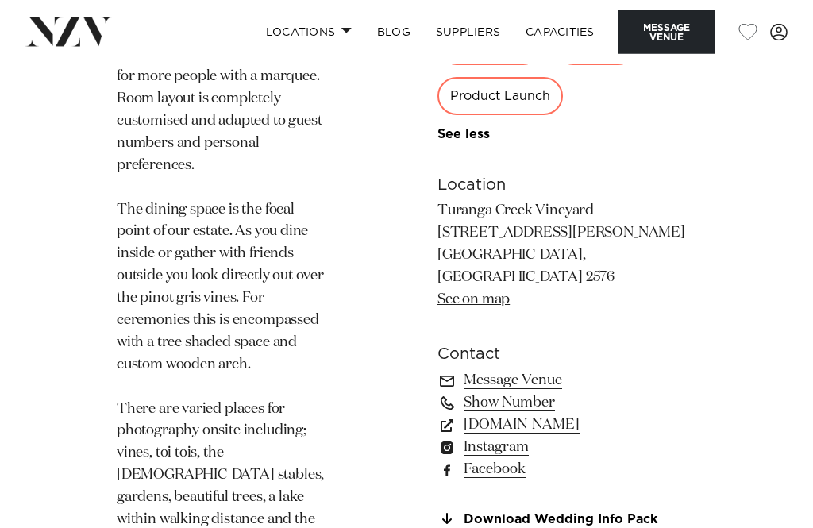
scroll to position [1588, 0]
click at [513, 513] on link "Download Wedding Info Pack" at bounding box center [567, 520] width 259 height 14
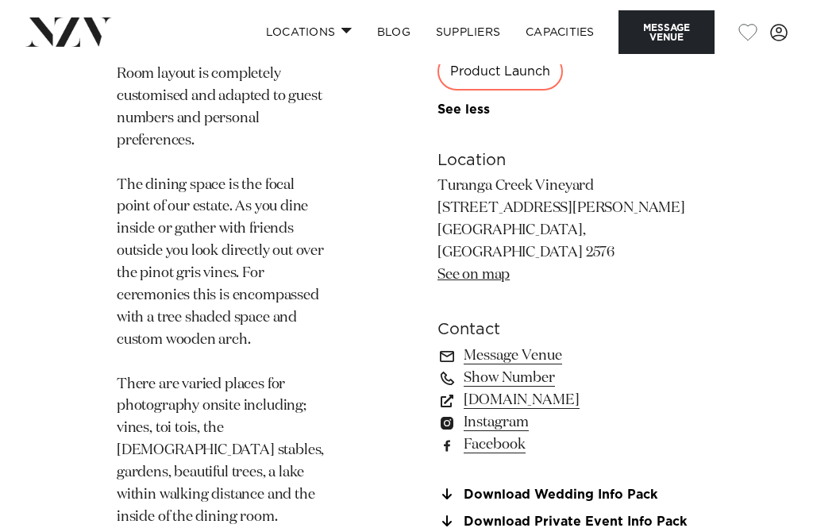
click at [499, 345] on link "Message Venue" at bounding box center [567, 356] width 259 height 22
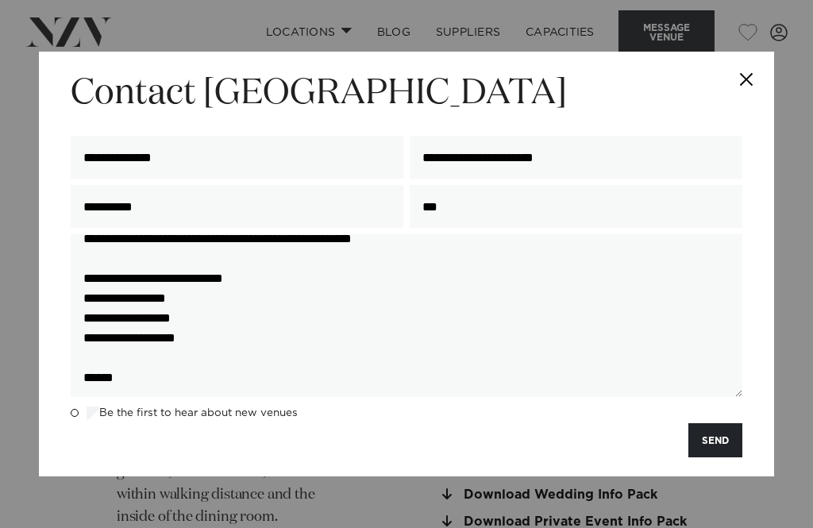
scroll to position [57, 0]
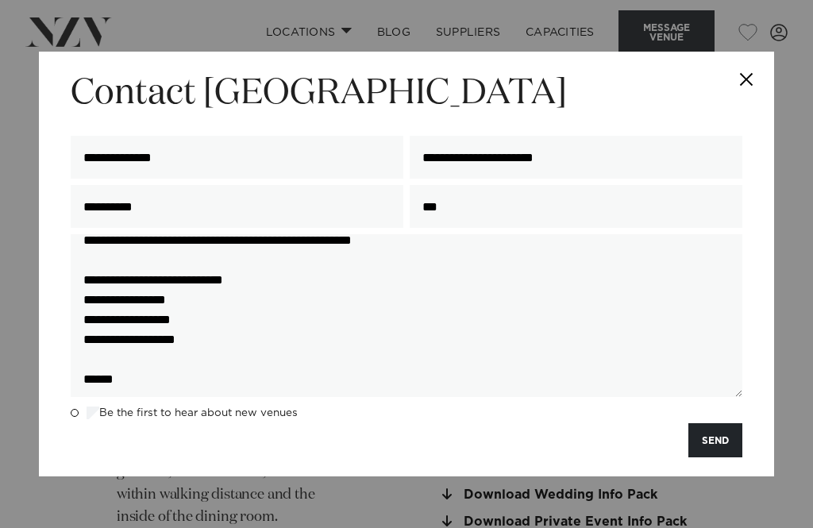
click at [720, 439] on button "SEND" at bounding box center [716, 440] width 54 height 34
click at [726, 440] on button "SEND" at bounding box center [716, 440] width 54 height 34
click at [718, 438] on button "SEND" at bounding box center [716, 440] width 54 height 34
click at [745, 60] on button "Close" at bounding box center [747, 80] width 56 height 56
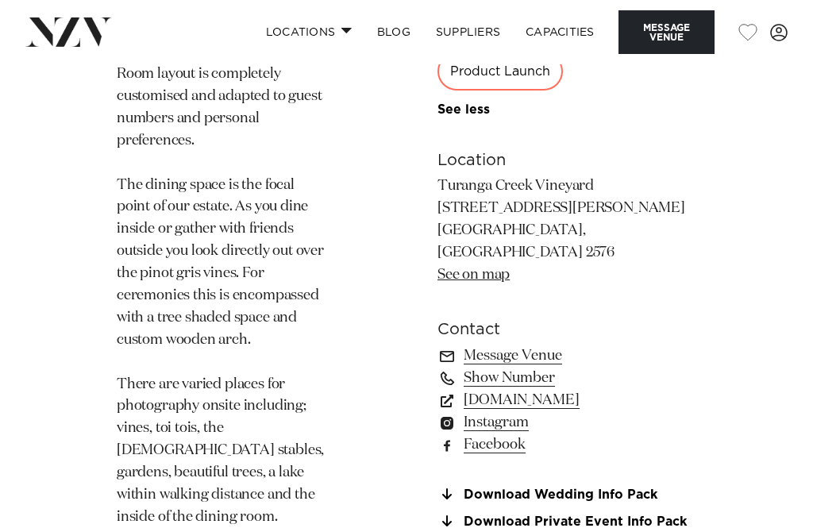
click at [673, 22] on button "Message Venue" at bounding box center [667, 32] width 96 height 44
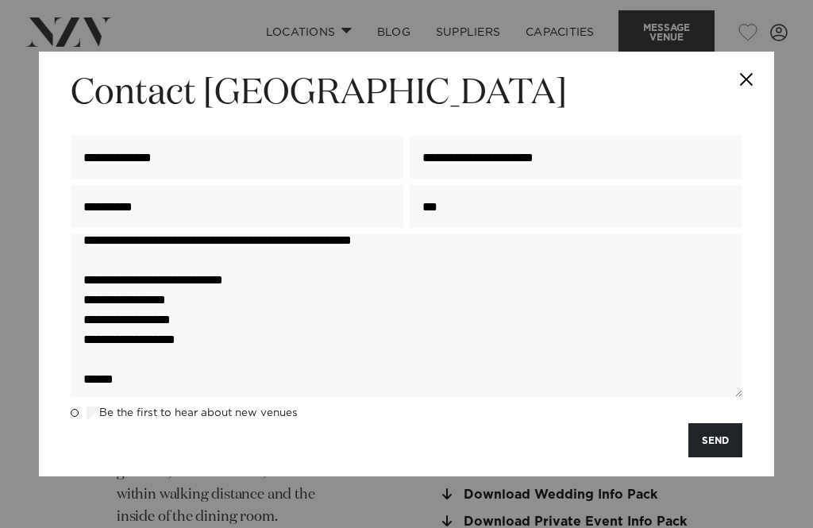
click at [721, 440] on button "SEND" at bounding box center [716, 440] width 54 height 34
click at [738, 77] on button "Close" at bounding box center [747, 80] width 56 height 56
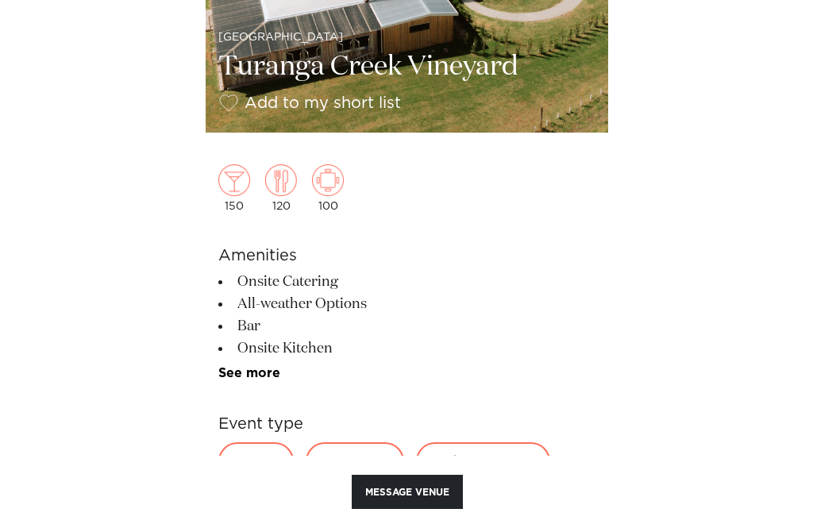
scroll to position [417, 0]
